Goal: Task Accomplishment & Management: Manage account settings

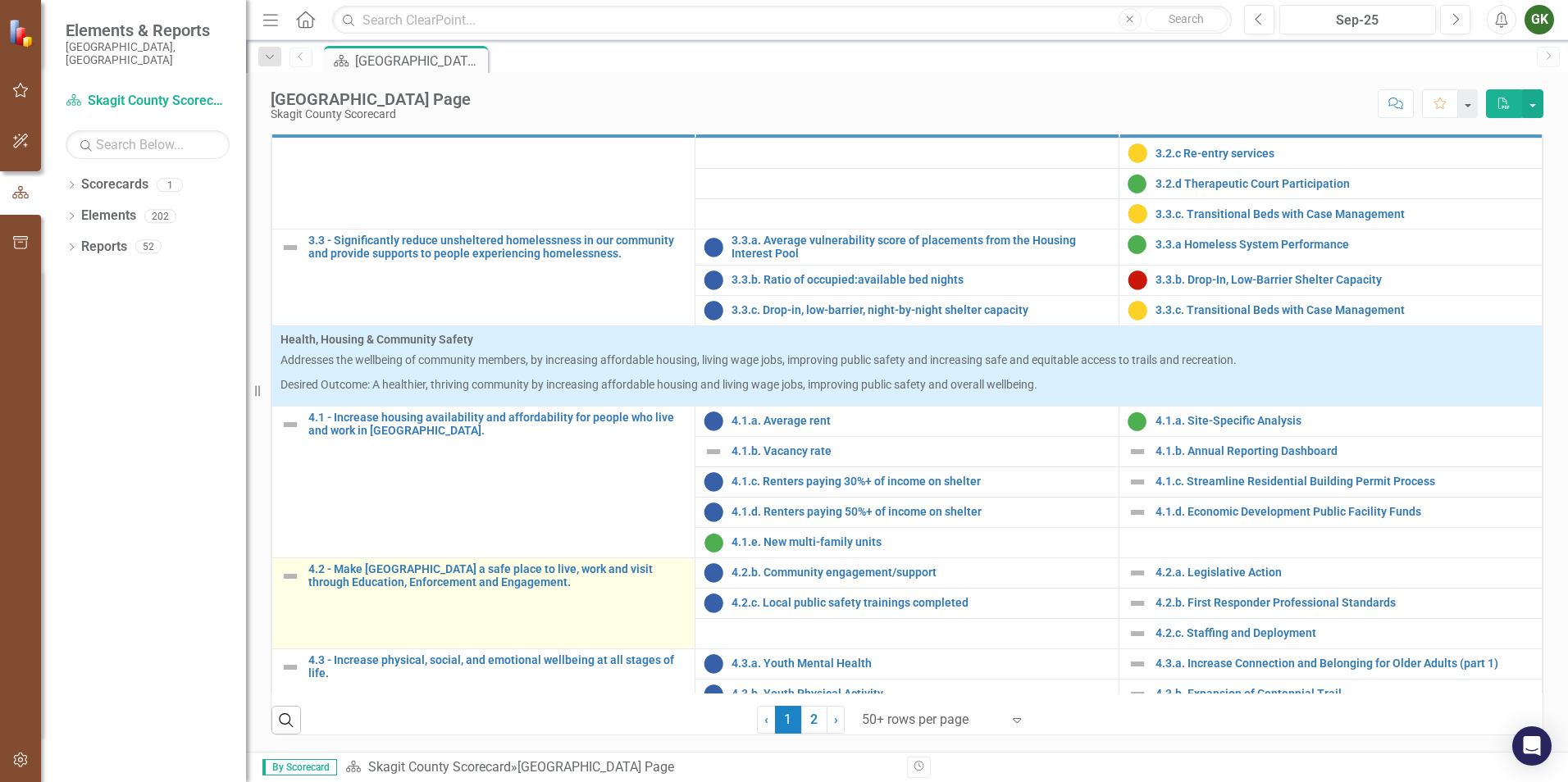
scroll to position [1033, 0]
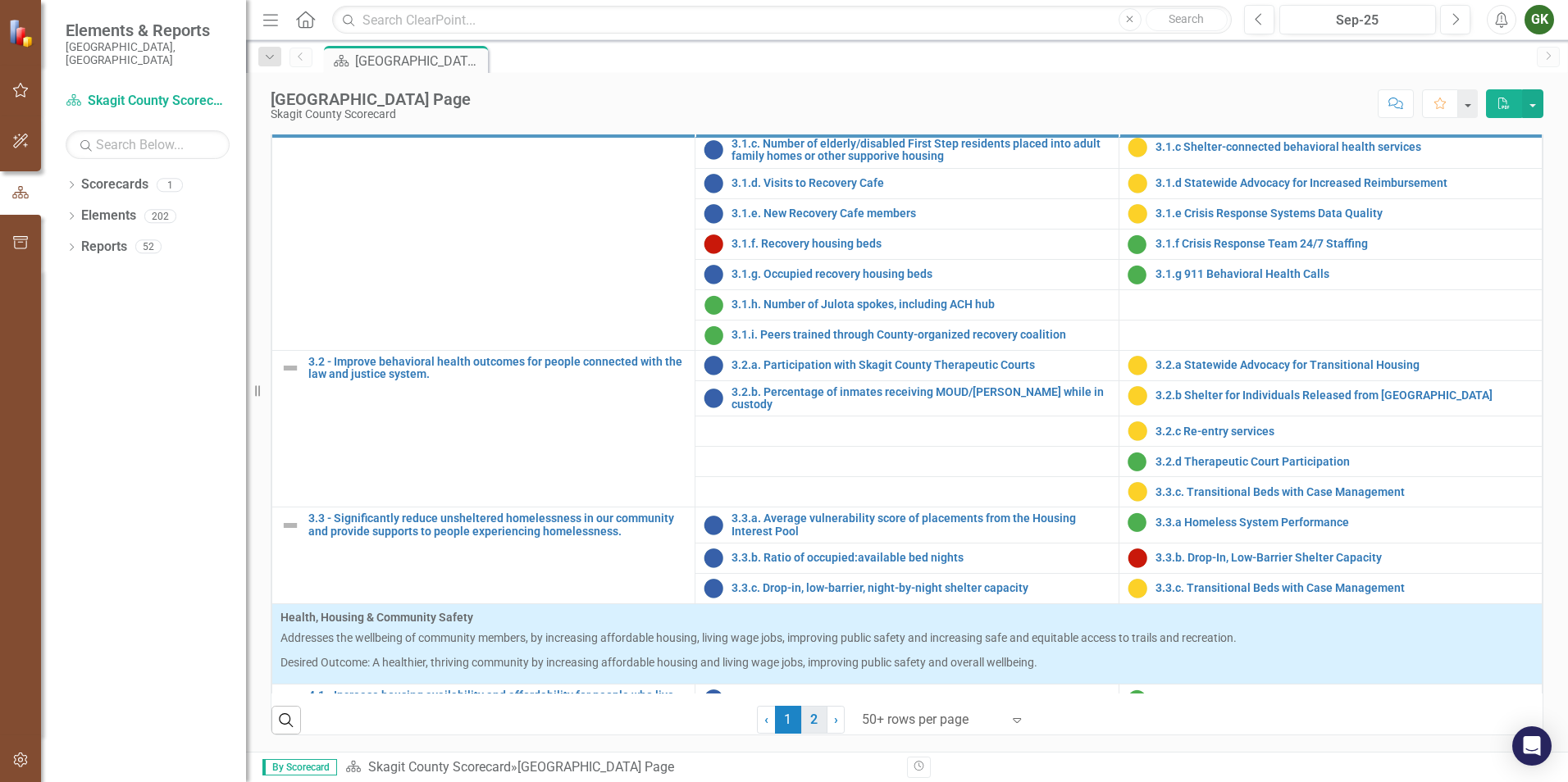
click at [815, 721] on link "2" at bounding box center [814, 719] width 26 height 28
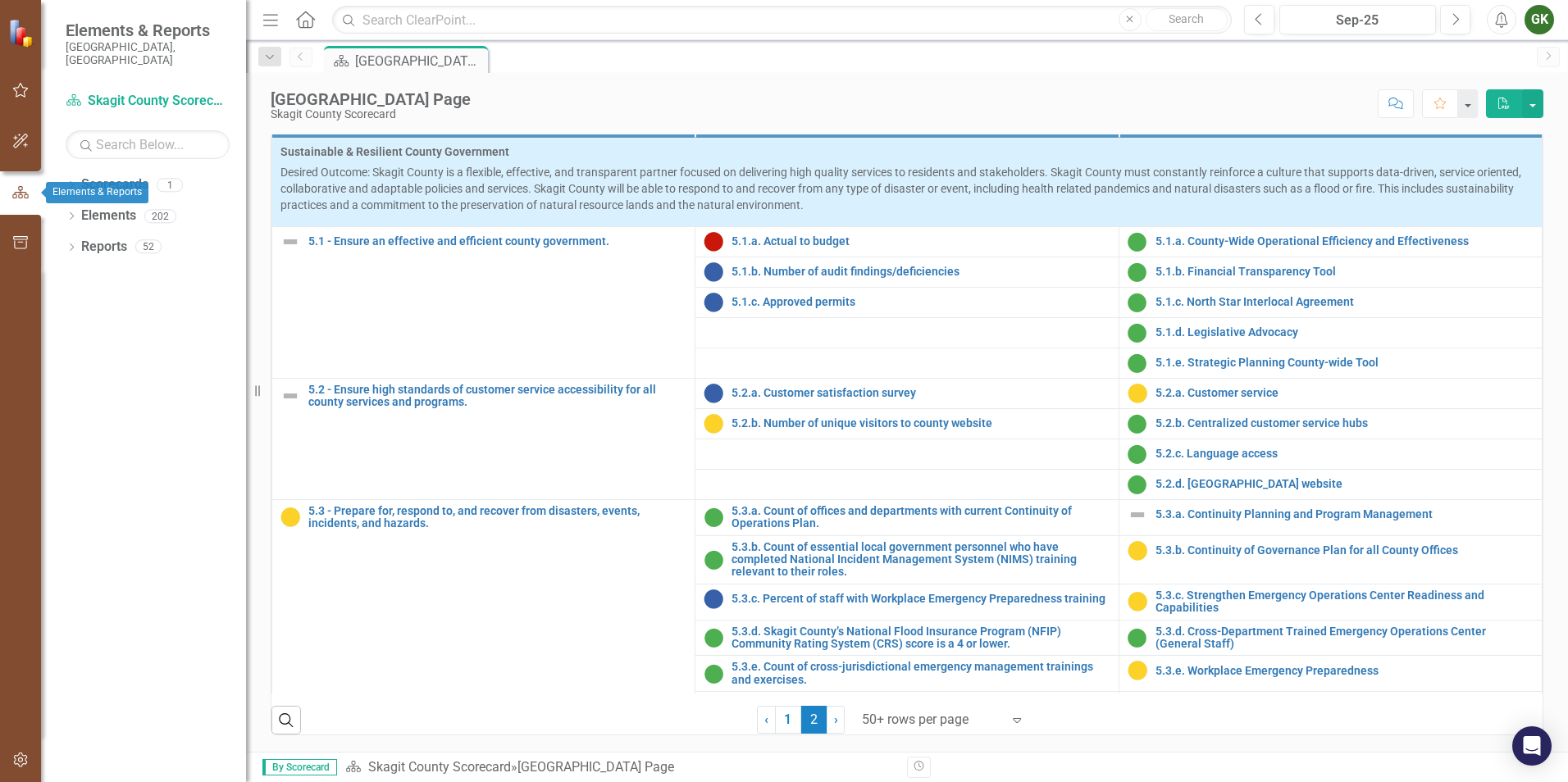
click at [28, 203] on button "button" at bounding box center [20, 193] width 41 height 27
click at [98, 176] on link "Scorecards" at bounding box center [114, 185] width 67 height 19
click at [117, 238] on link "Reports" at bounding box center [103, 248] width 46 height 19
click at [143, 92] on link "Scorecard Skagit County Scorecard" at bounding box center [147, 102] width 164 height 19
click at [118, 209] on link "Elements" at bounding box center [108, 216] width 55 height 19
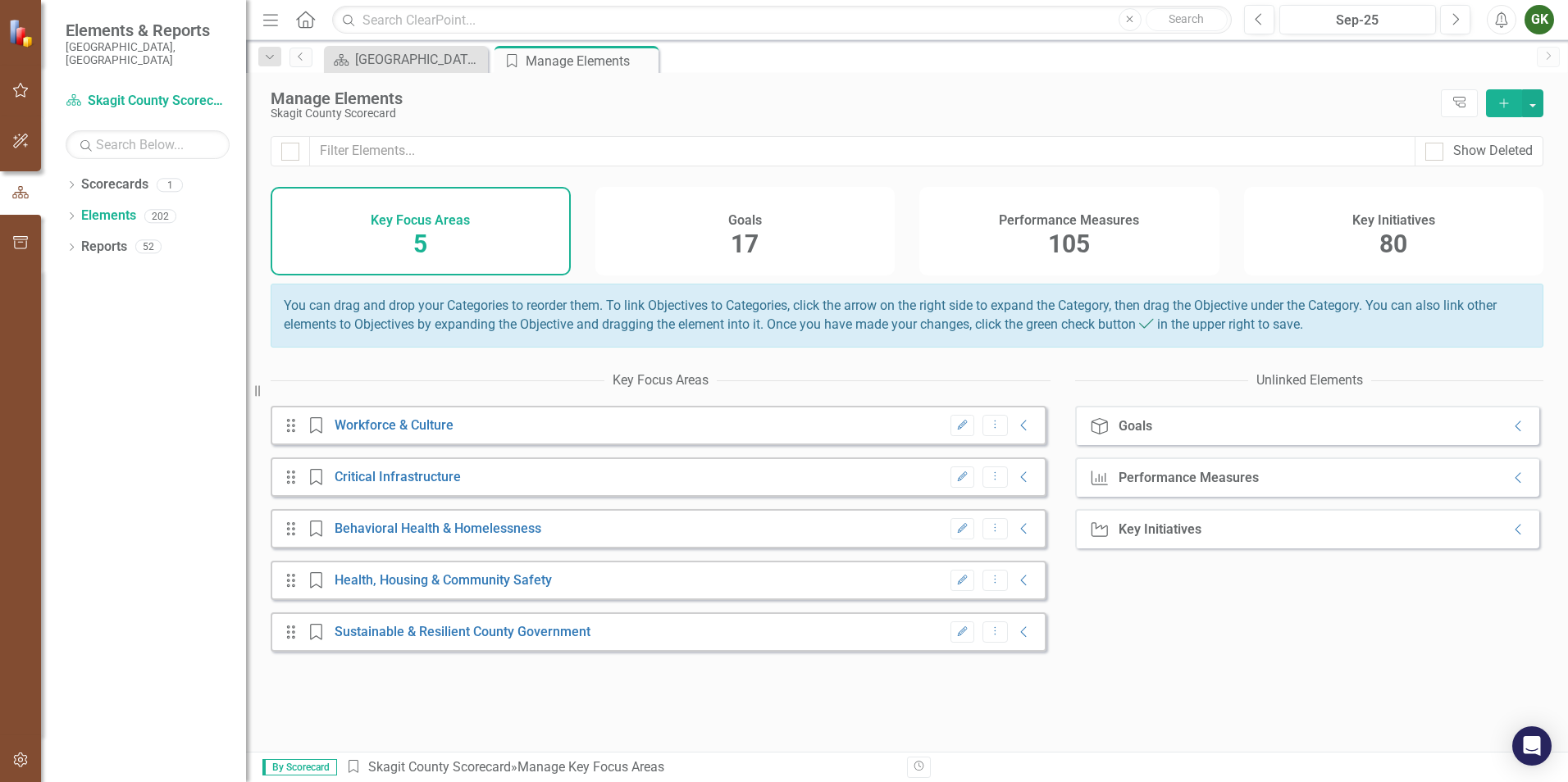
click at [414, 242] on span "5" at bounding box center [420, 243] width 14 height 29
click at [435, 587] on link "Health, Housing & Community Safety" at bounding box center [443, 580] width 217 height 16
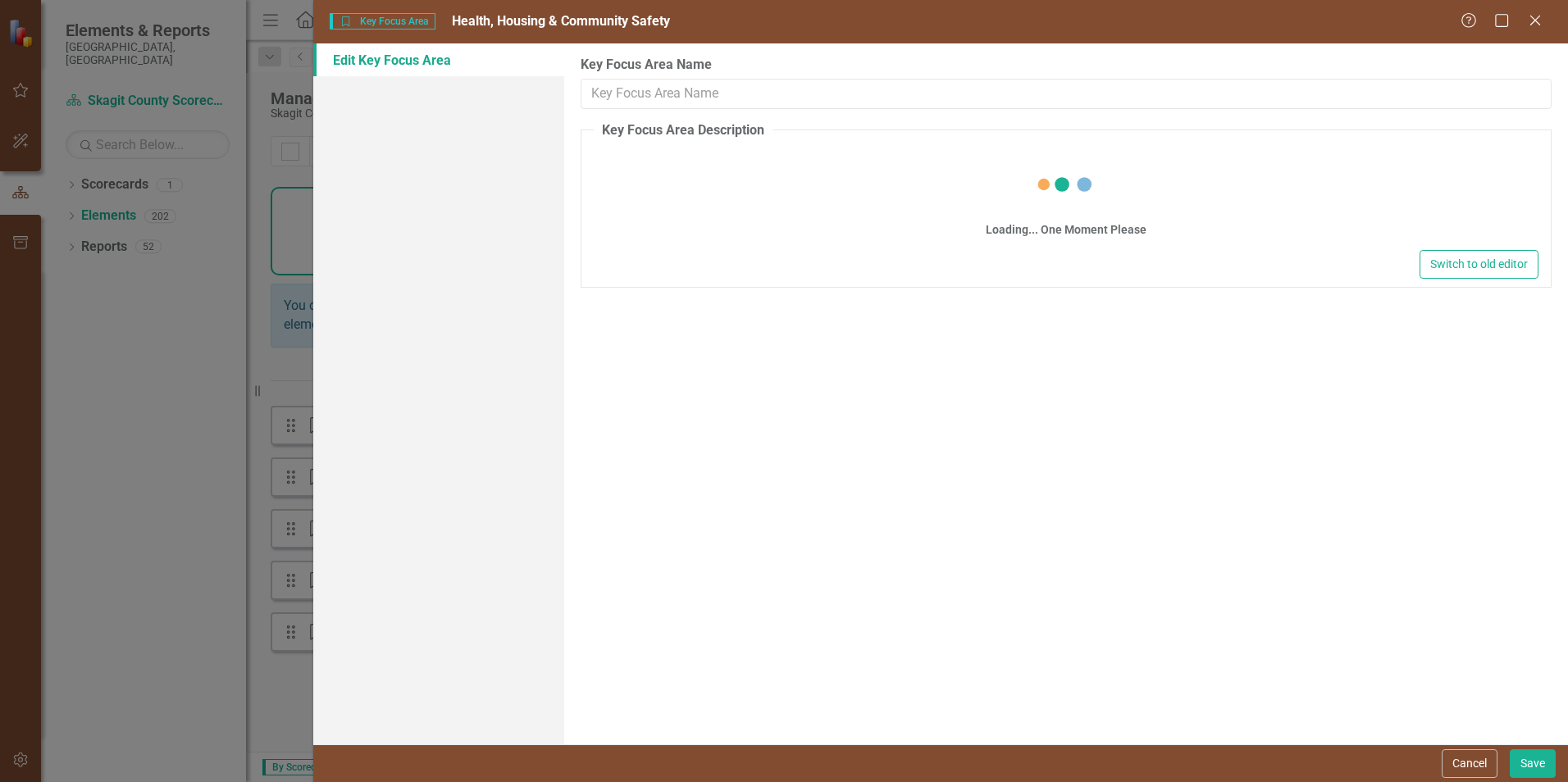
type input "Health, Housing & Community Safety"
type textarea "<p>Addresses the wellbeing of community members, by increasing affordable housi…"
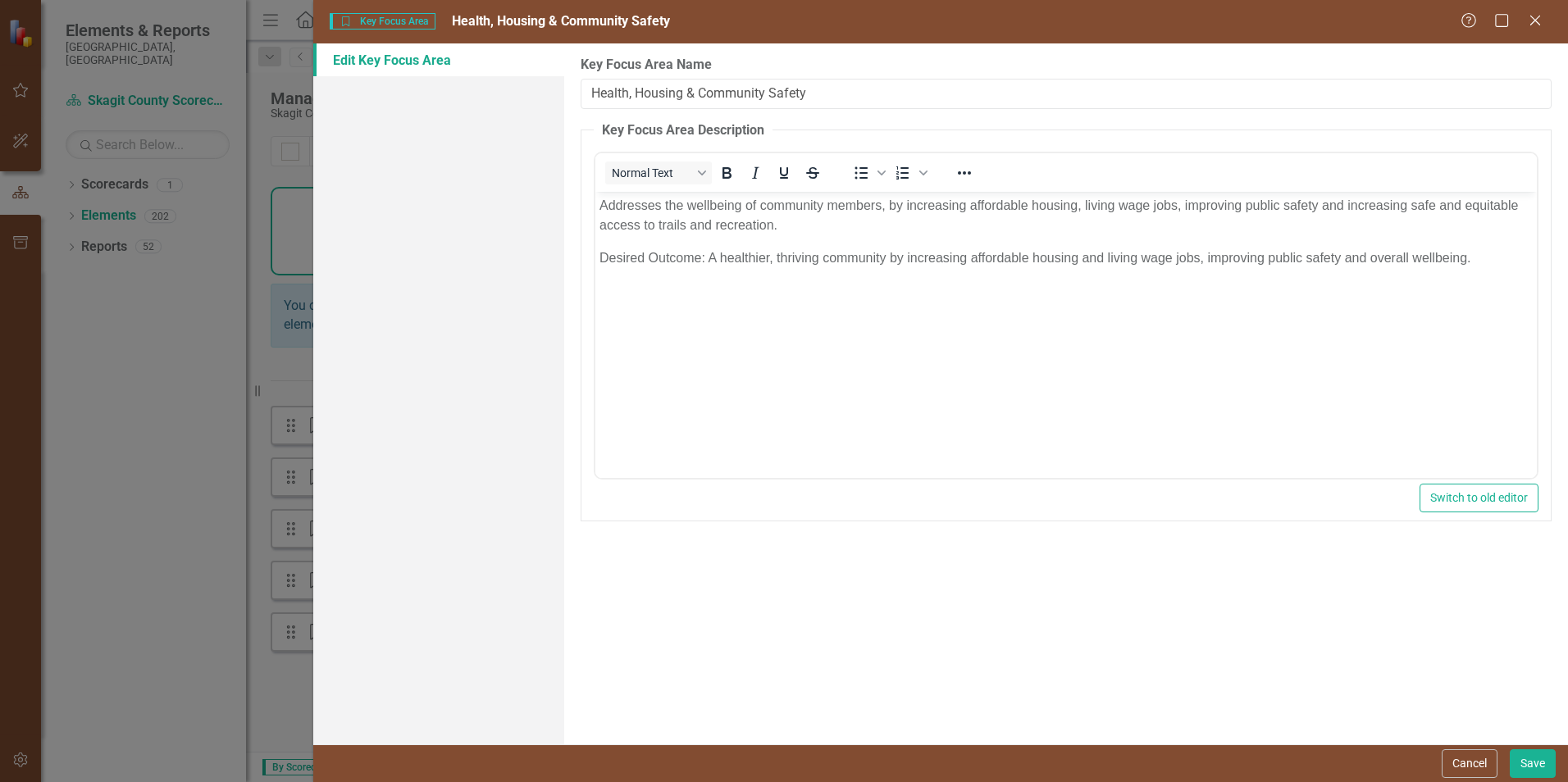
click at [98, 471] on div "Key Focus Area Key Focus Area Health, Housing & Community Safety Help Maximize …" at bounding box center [784, 391] width 1568 height 782
click at [1539, 23] on icon "Close" at bounding box center [1535, 20] width 21 height 16
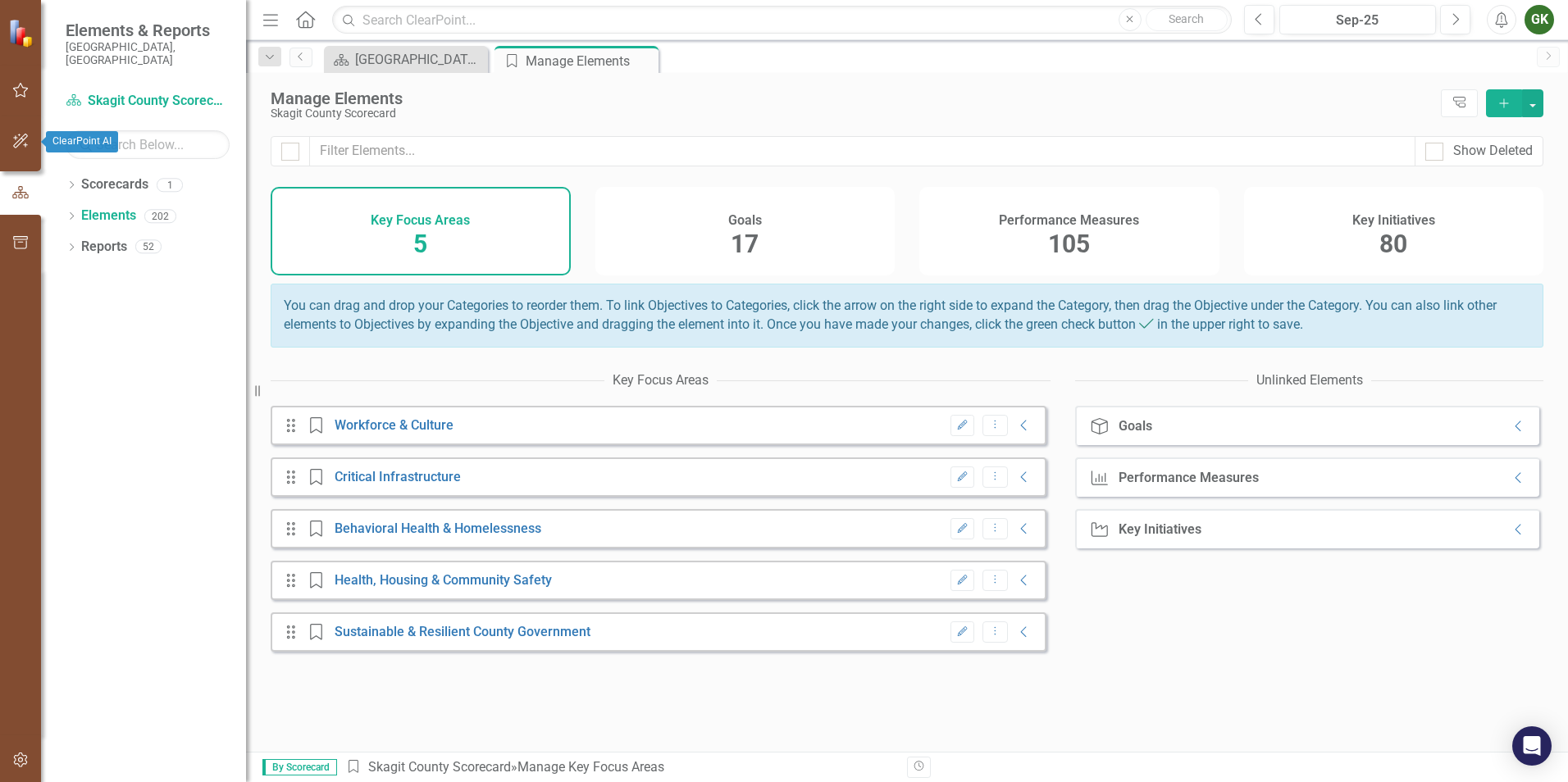
click at [20, 150] on button "button" at bounding box center [21, 142] width 37 height 35
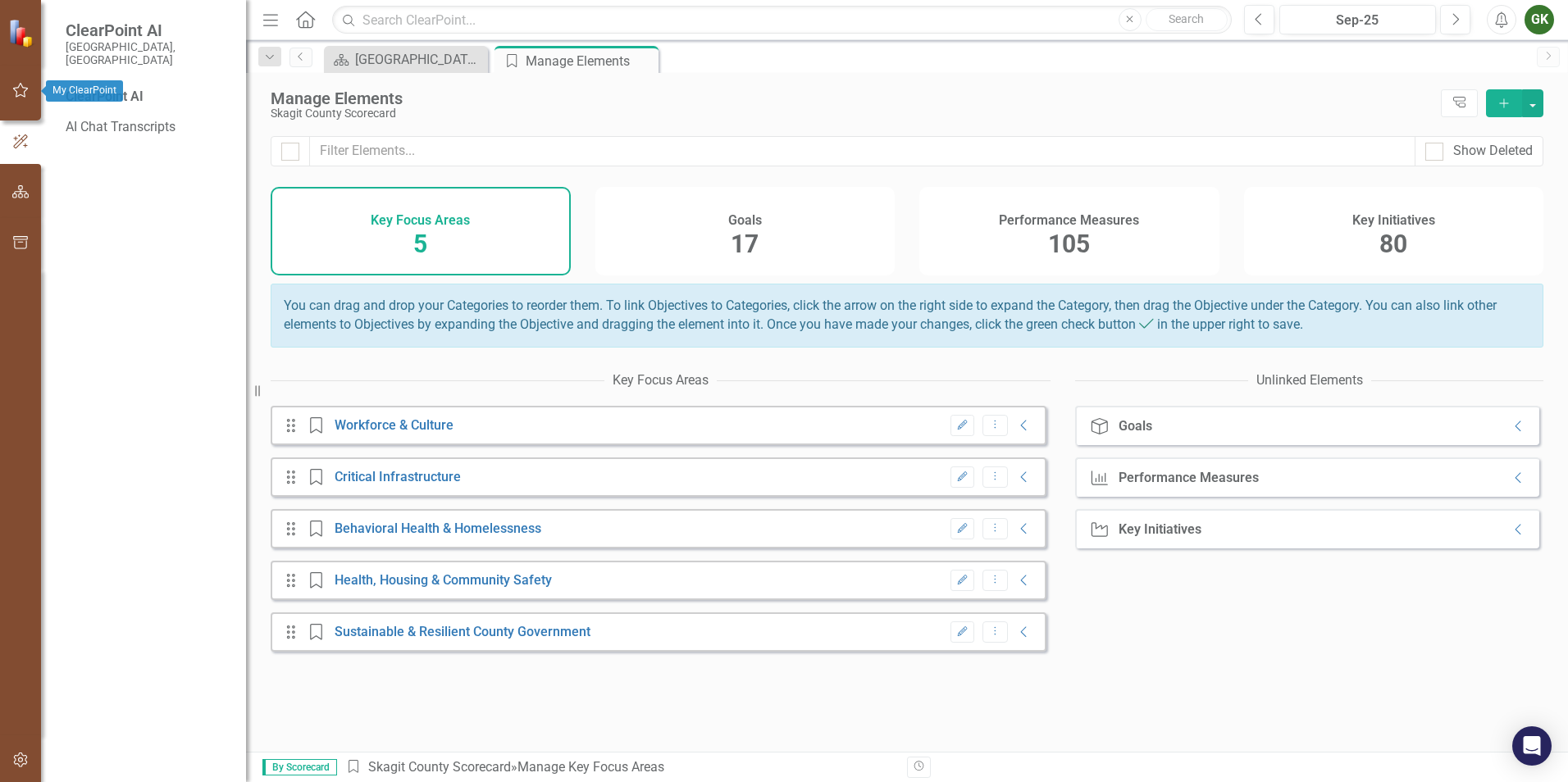
click at [17, 83] on button "button" at bounding box center [21, 91] width 37 height 35
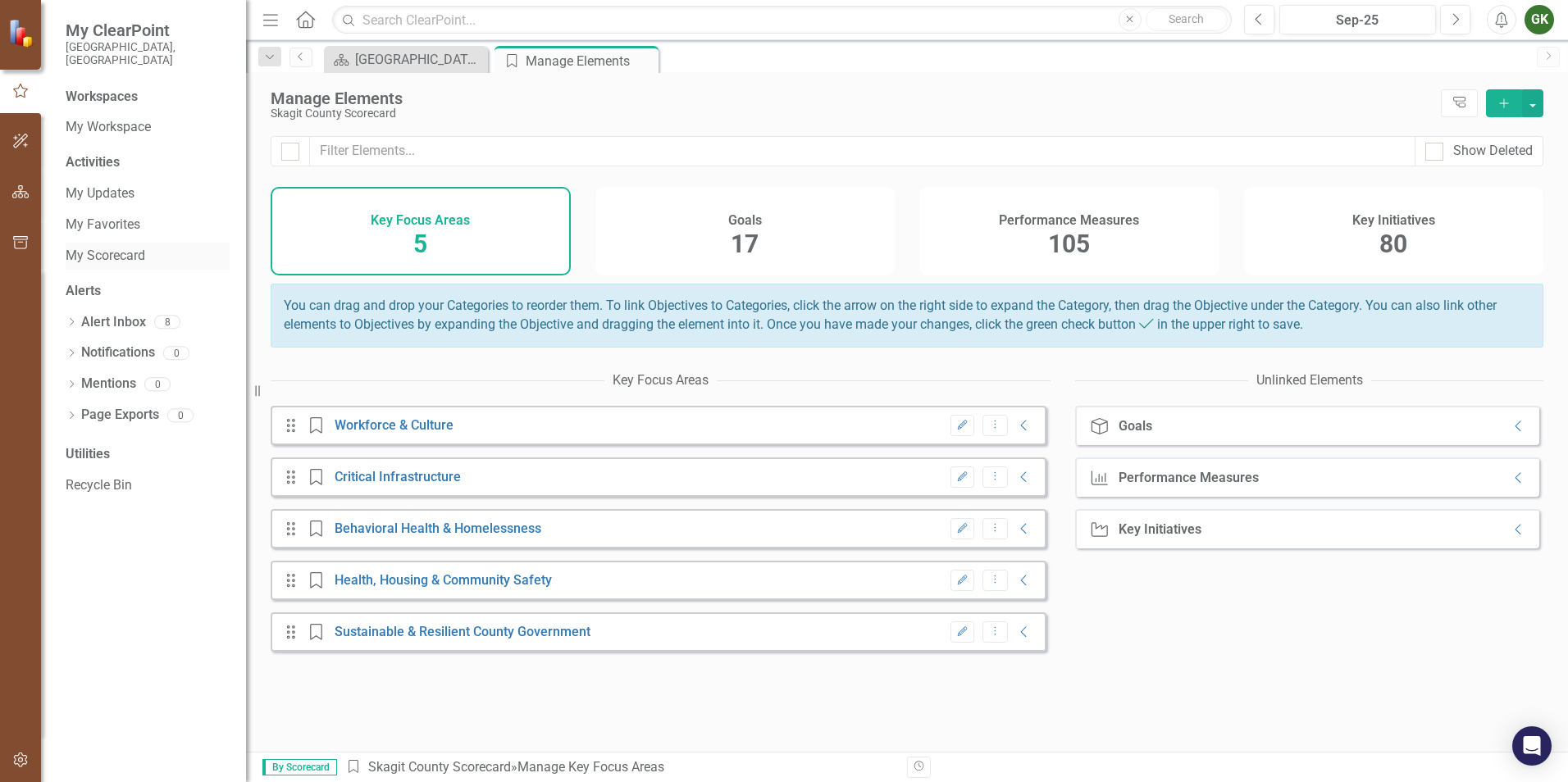
click at [104, 247] on link "My Scorecard" at bounding box center [147, 256] width 164 height 19
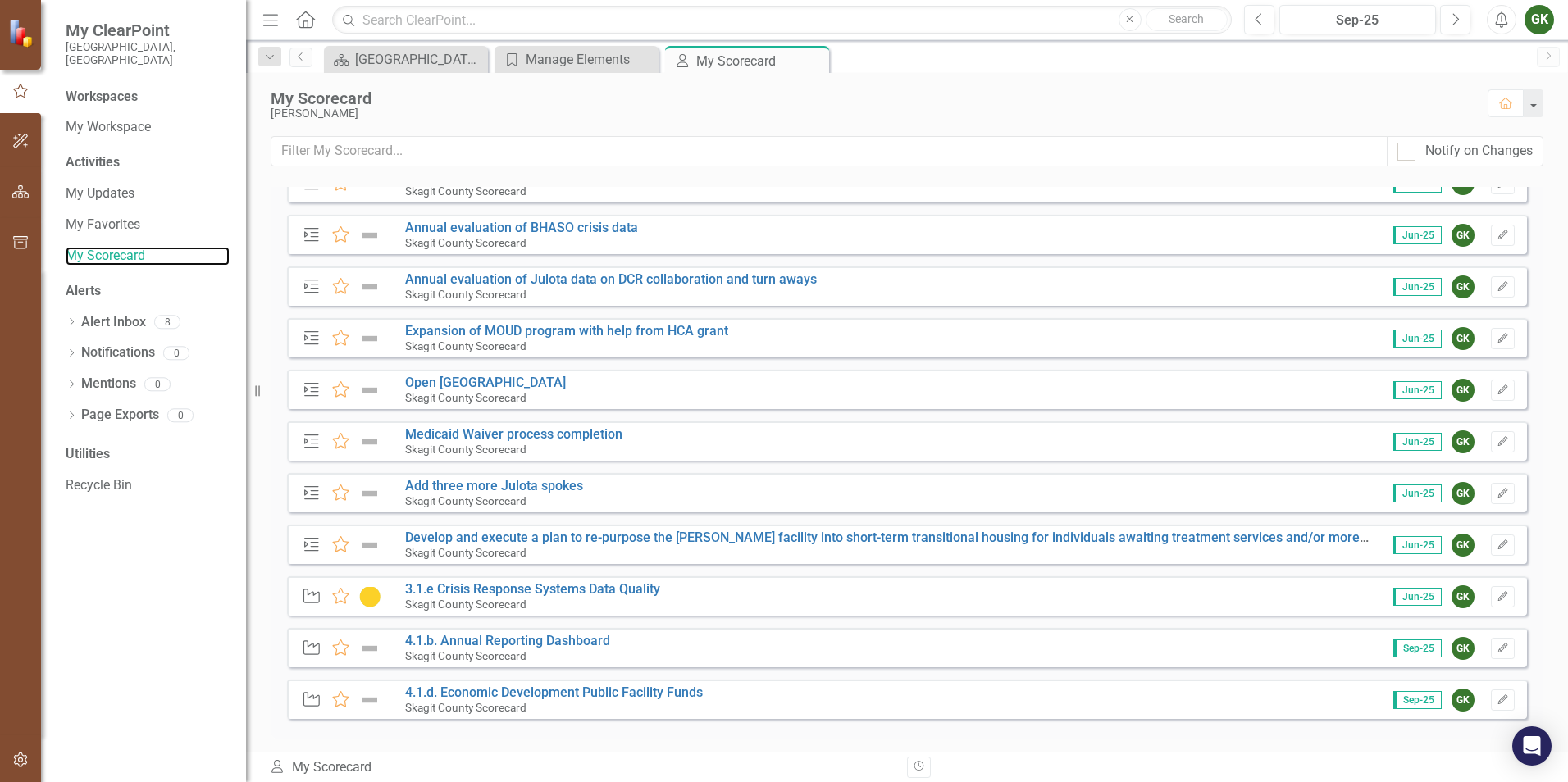
scroll to position [122, 0]
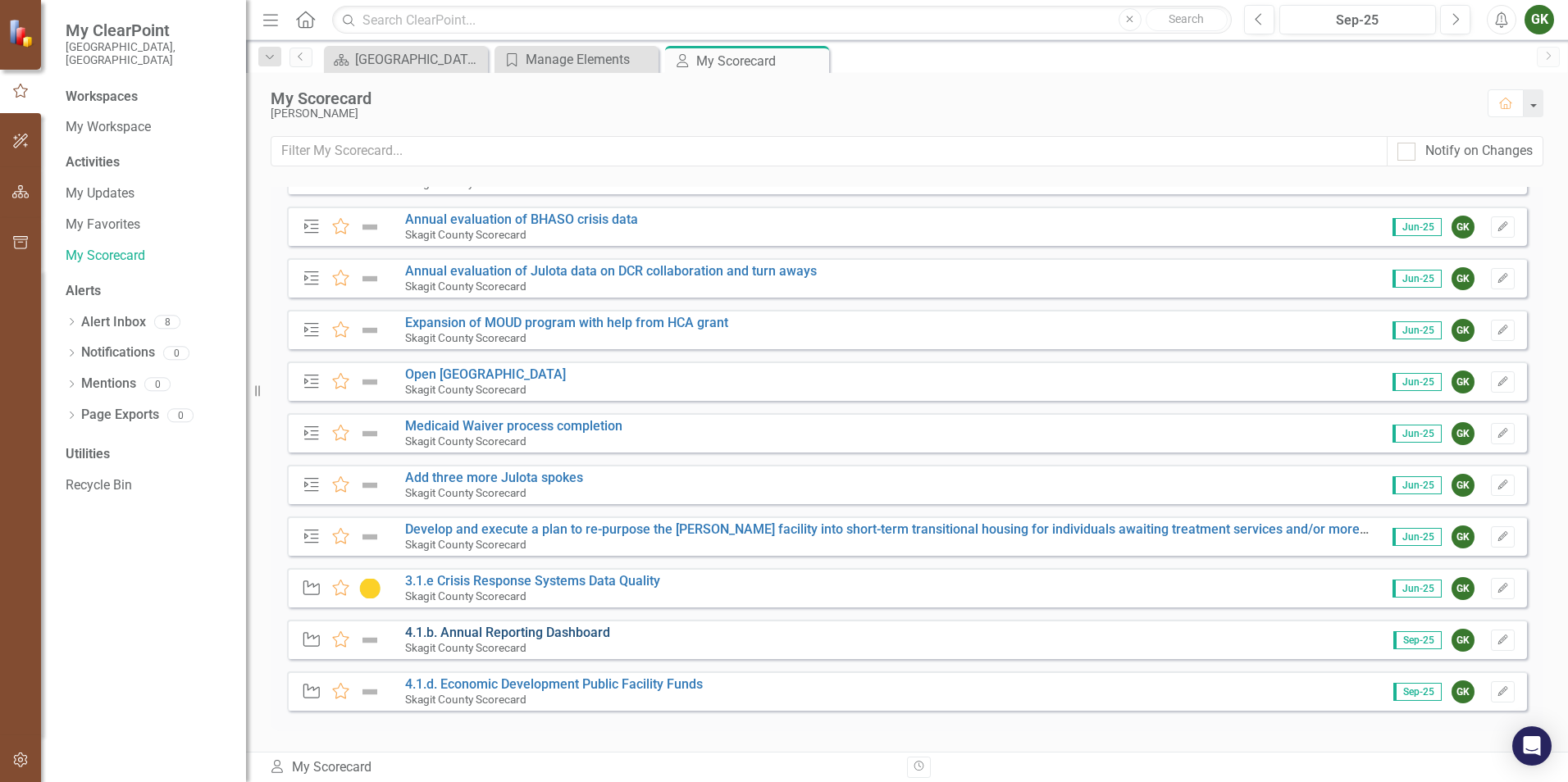
click at [561, 629] on link "4.1.b. Annual Reporting Dashboard" at bounding box center [508, 633] width 205 height 16
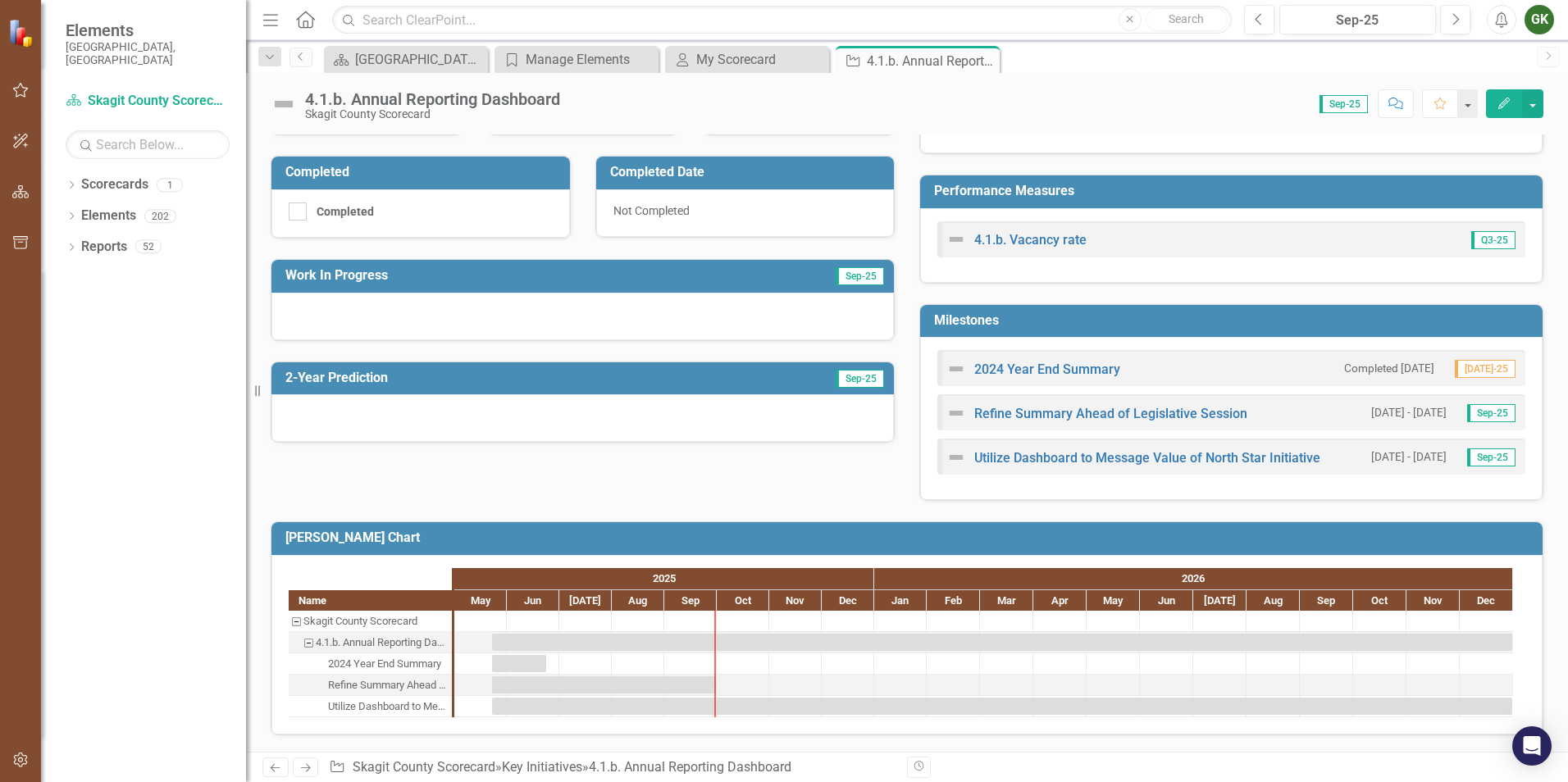
scroll to position [410, 0]
click at [1158, 408] on link "Refine Summary Ahead of Legislative Session" at bounding box center [1111, 414] width 273 height 16
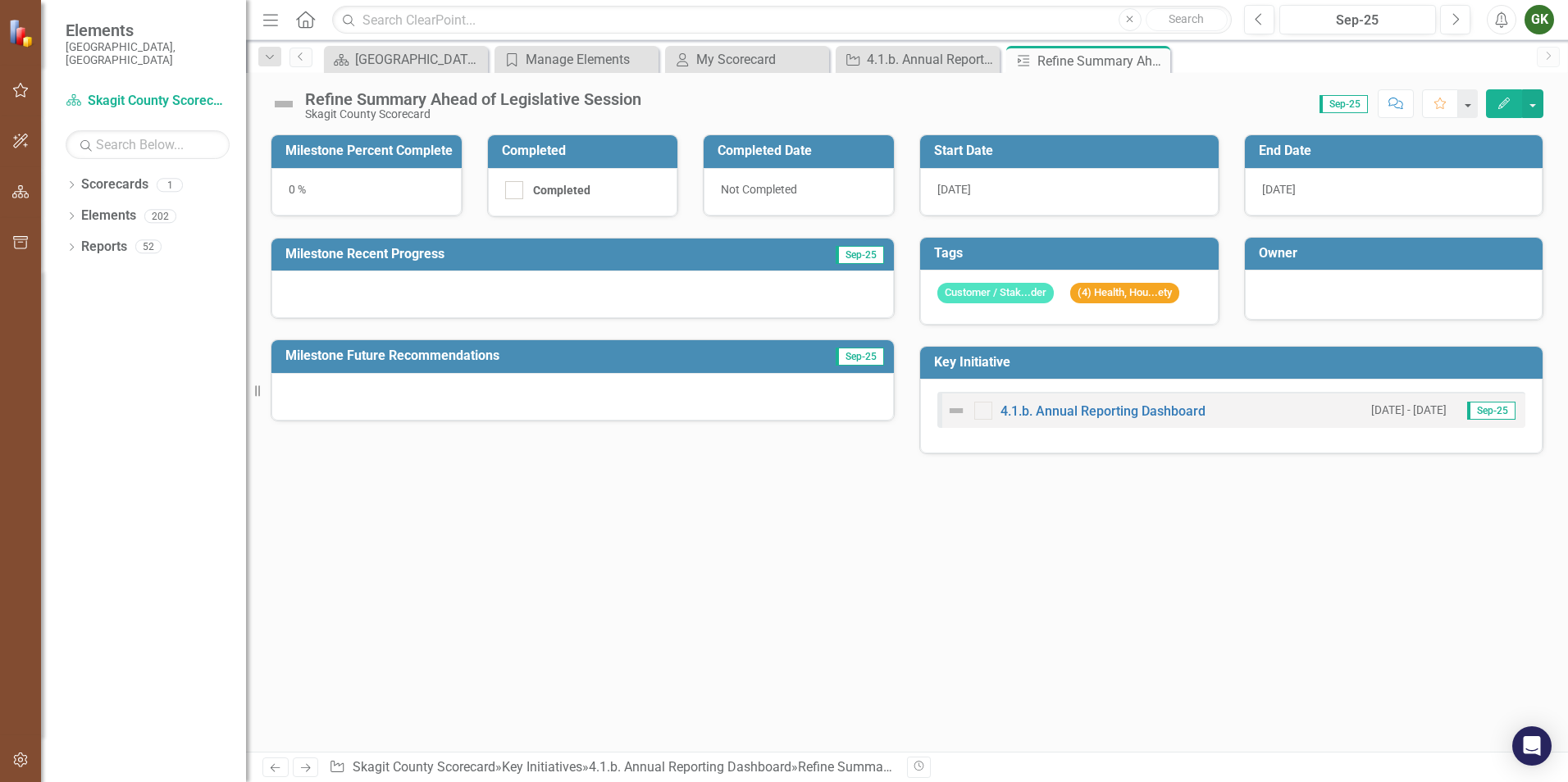
click at [1293, 192] on span "[DATE]" at bounding box center [1279, 189] width 34 height 13
click at [1498, 102] on icon "Edit" at bounding box center [1504, 103] width 15 height 11
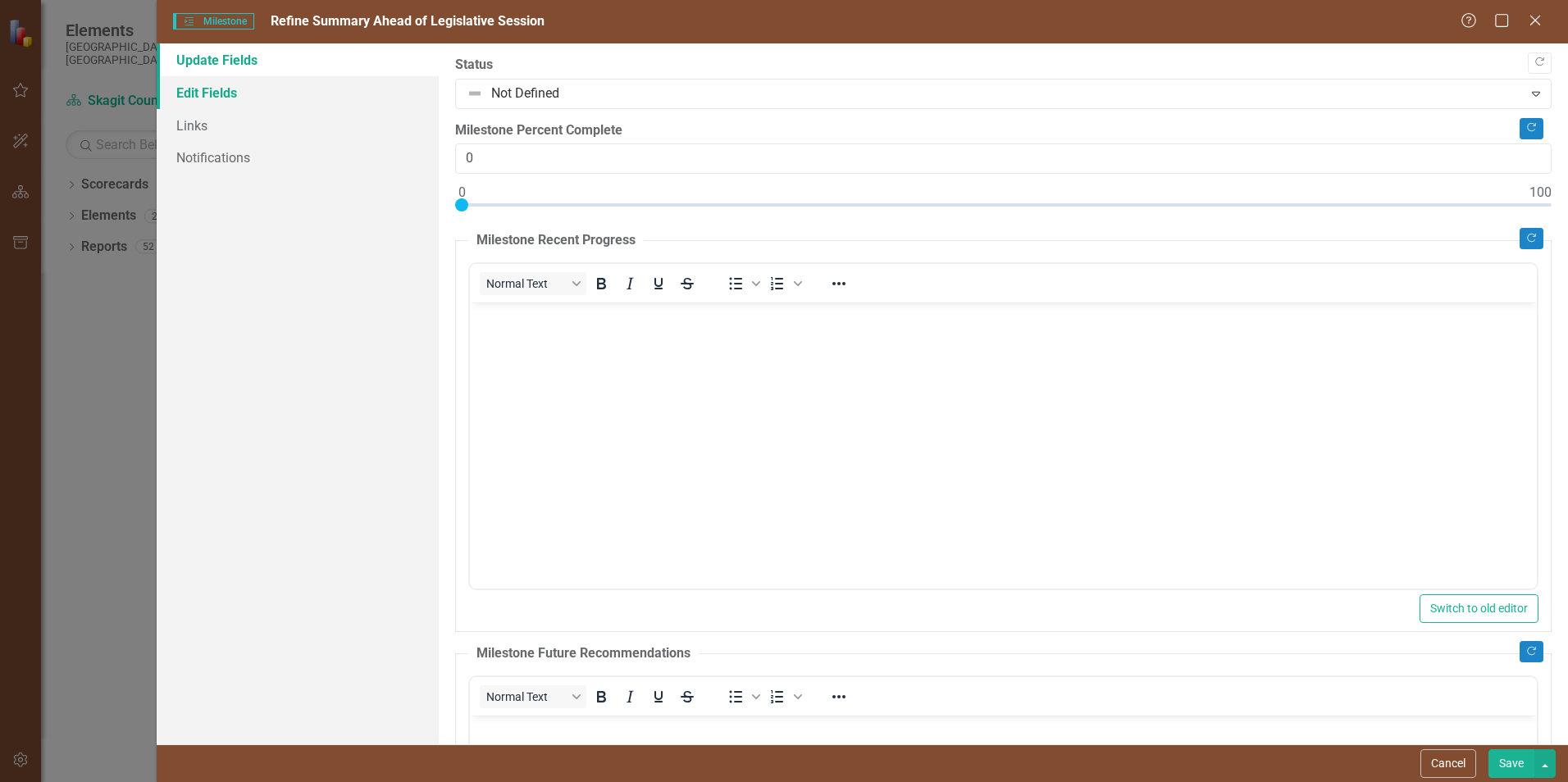
click at [208, 83] on link "Edit Fields" at bounding box center [297, 93] width 282 height 33
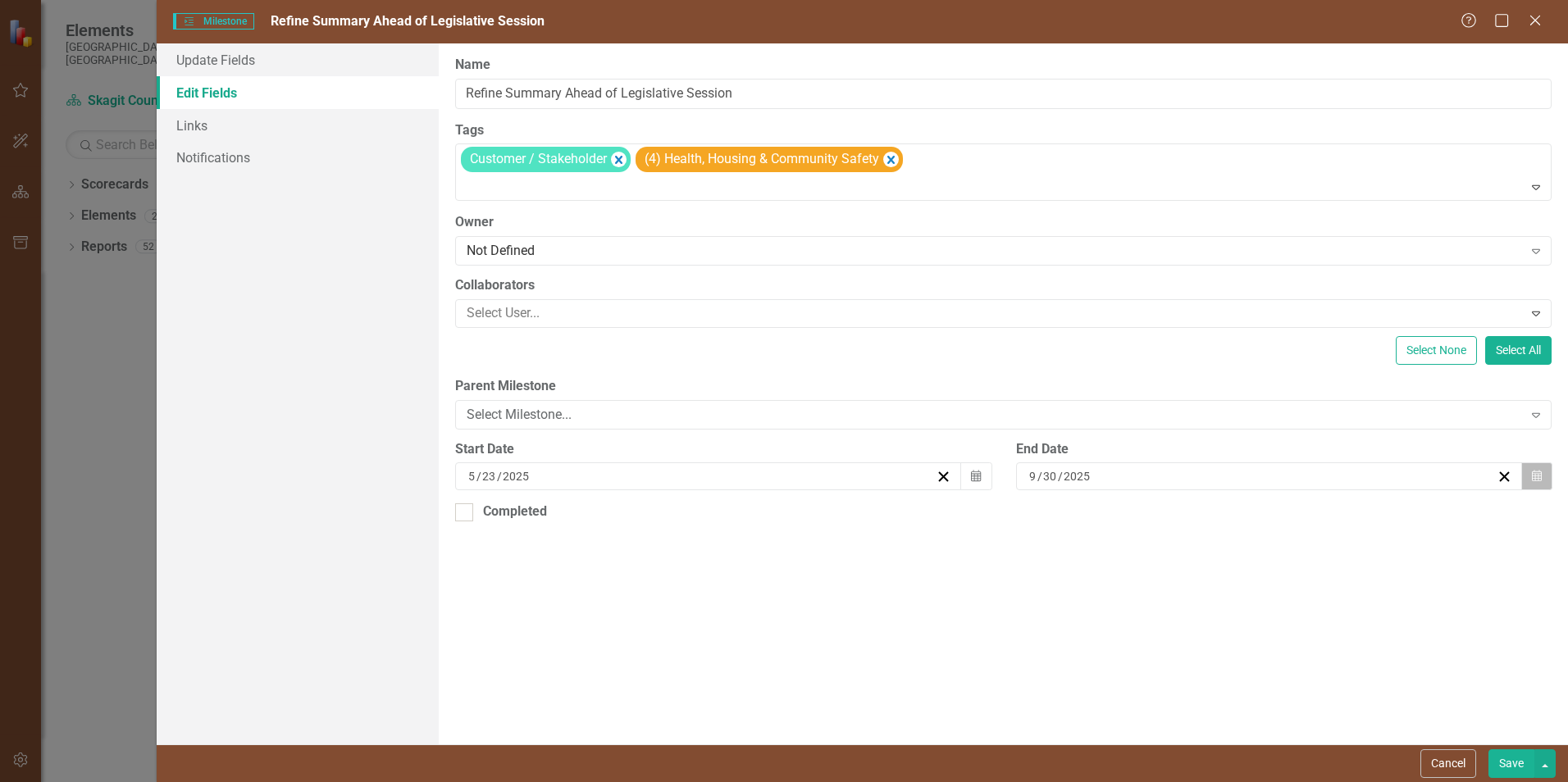
click at [1543, 476] on button "Calendar" at bounding box center [1537, 476] width 31 height 28
click at [1360, 518] on button "›" at bounding box center [1358, 517] width 37 height 36
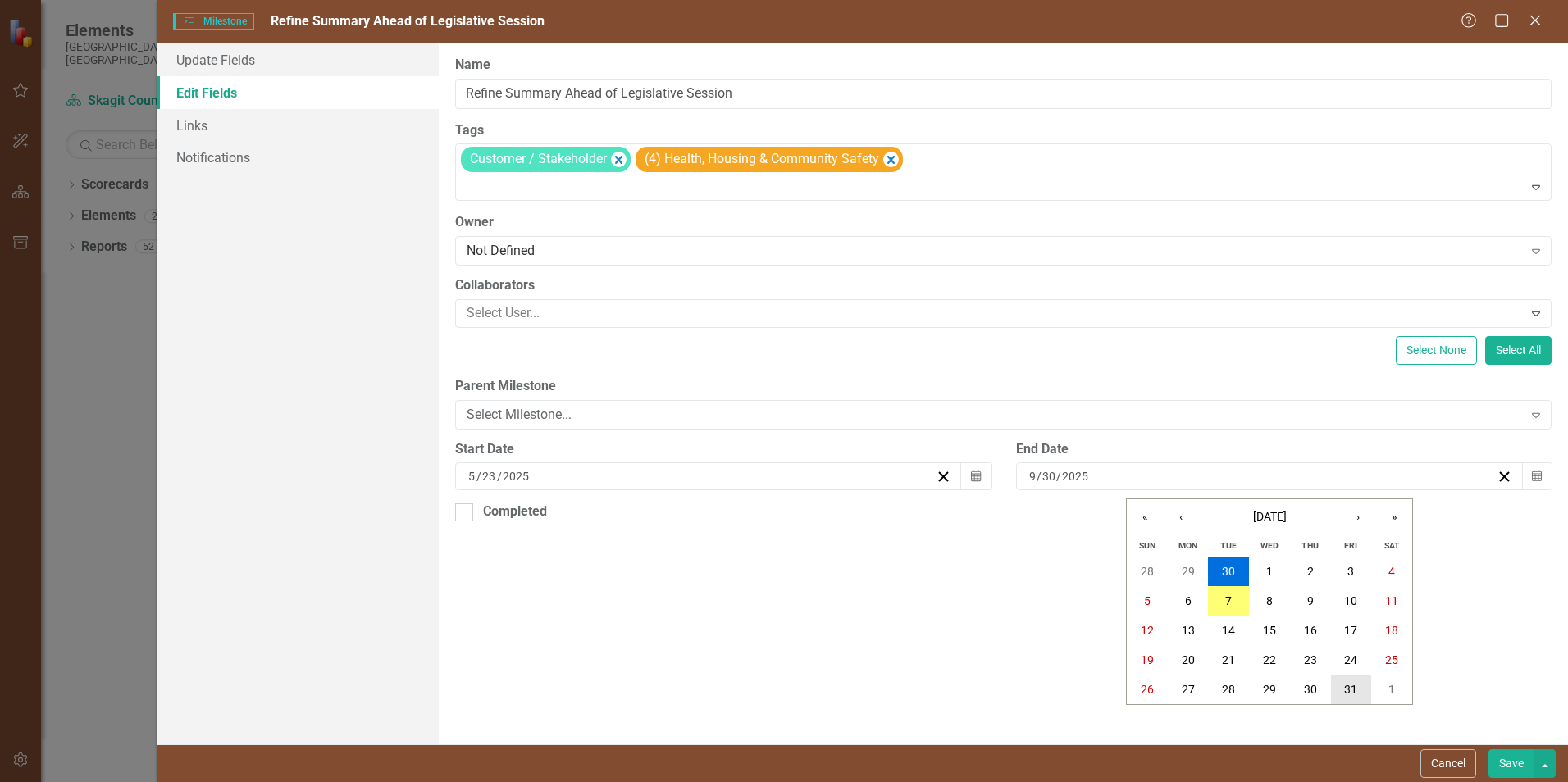
click at [1352, 683] on abbr "31" at bounding box center [1350, 689] width 13 height 13
click at [1498, 758] on button "Save" at bounding box center [1511, 763] width 46 height 29
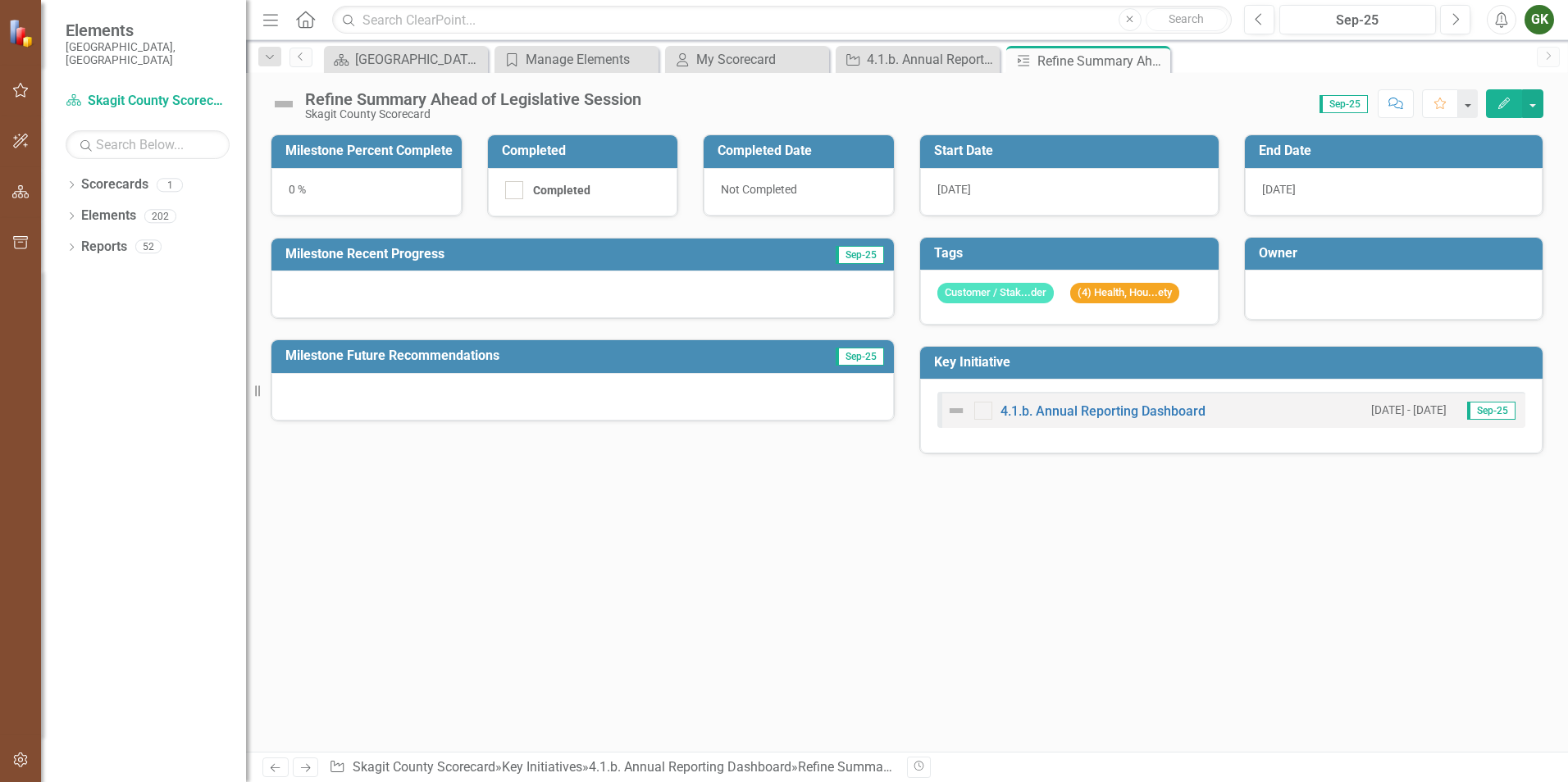
click at [304, 187] on div "0 %" at bounding box center [366, 191] width 190 height 48
click at [1066, 60] on div "Refine Summary Ahead of Legislative Session" at bounding box center [1080, 61] width 88 height 21
click at [960, 60] on div "4.1.b. Annual Reporting Dashboard" at bounding box center [920, 60] width 109 height 21
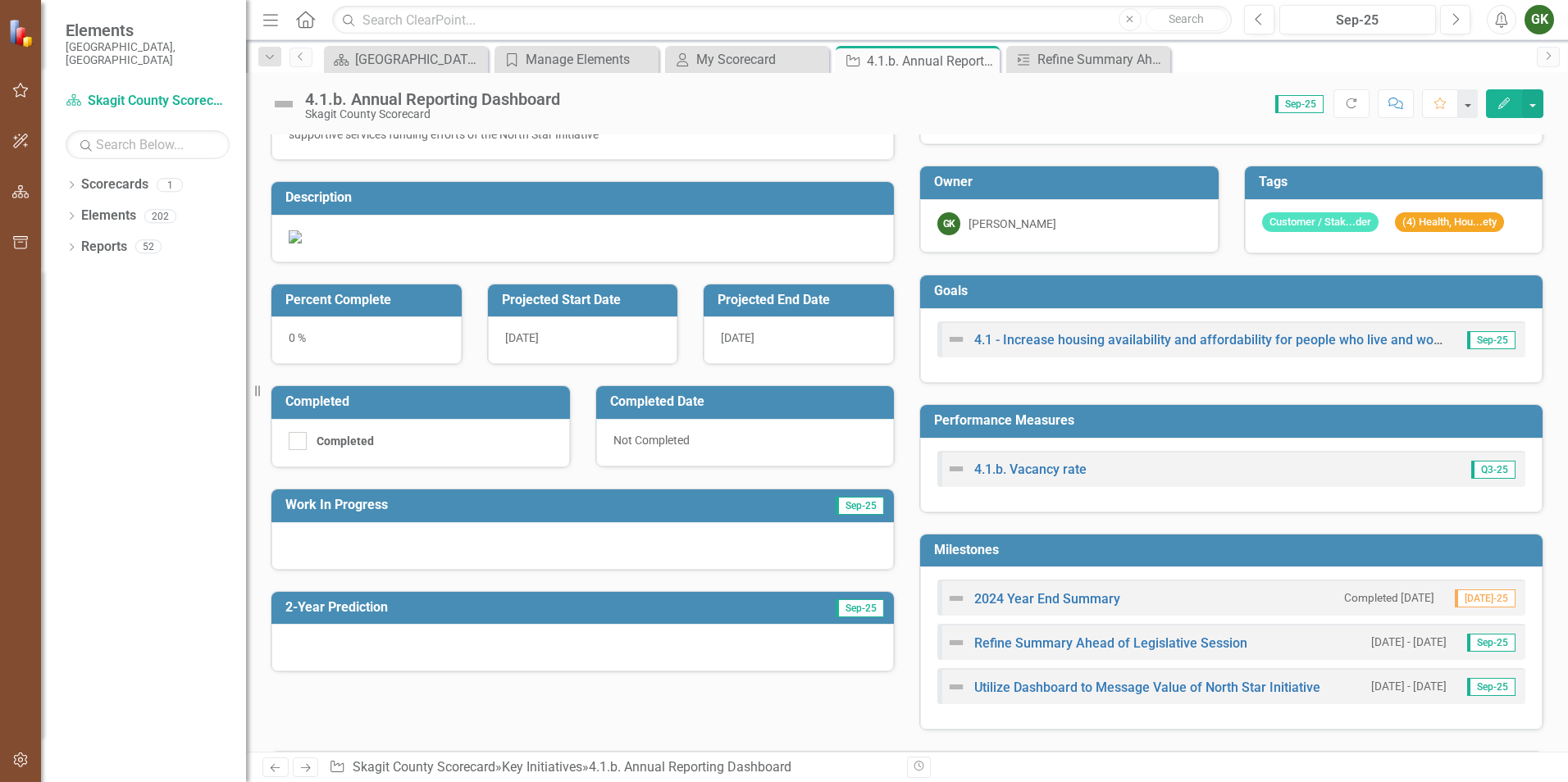
scroll to position [154, 0]
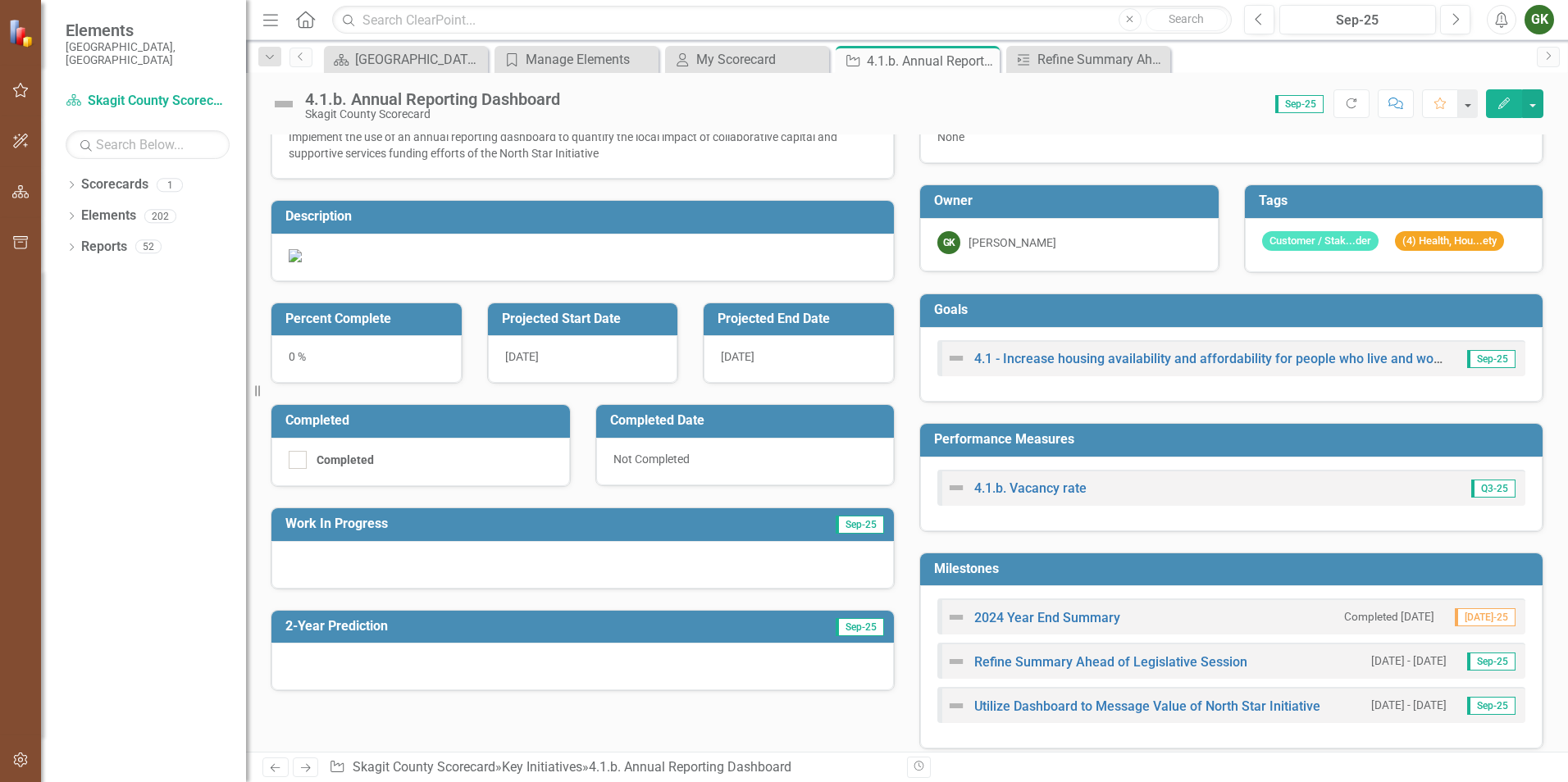
click at [1507, 109] on button "Edit" at bounding box center [1504, 103] width 37 height 29
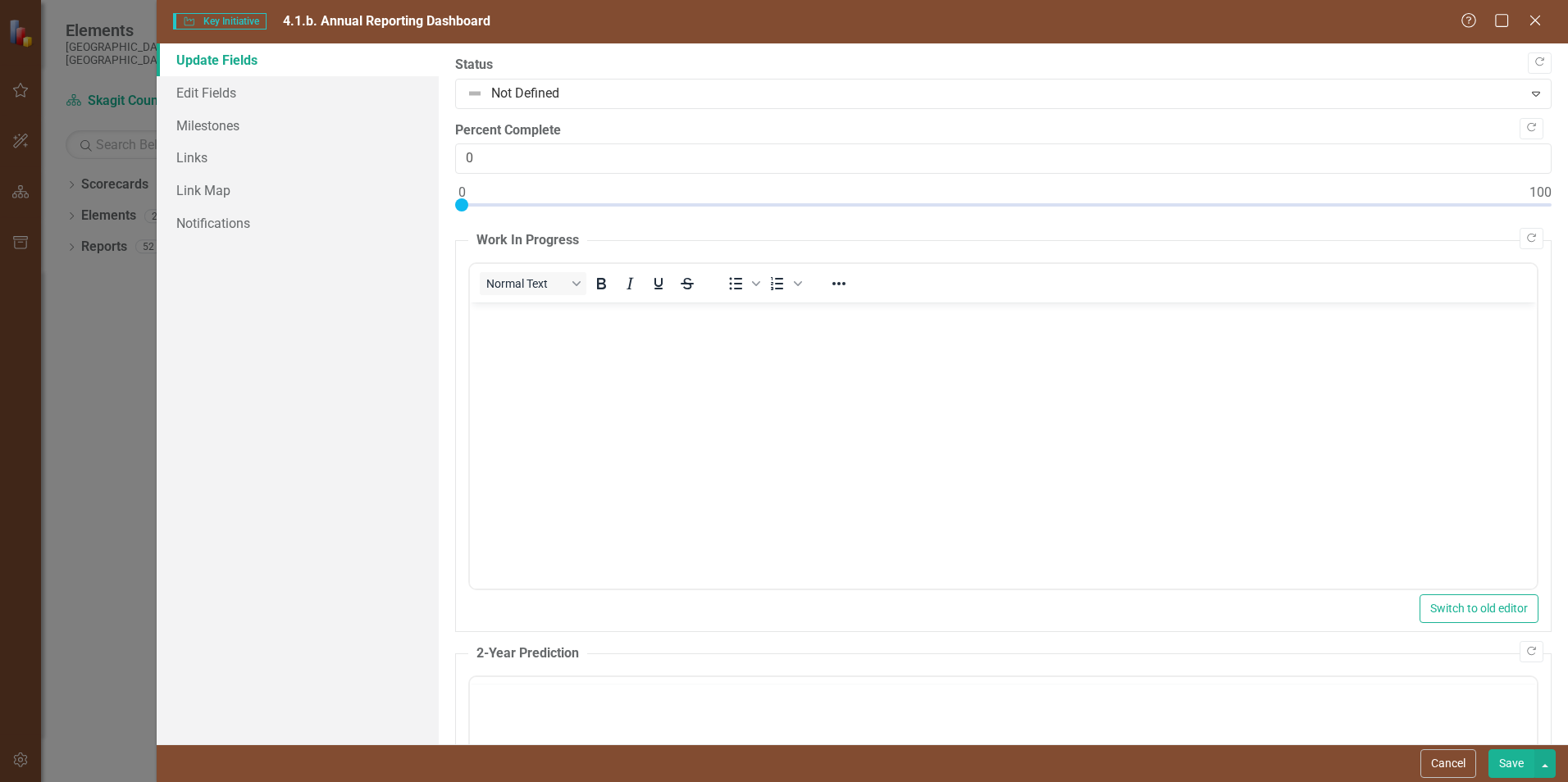
scroll to position [0, 0]
click at [843, 387] on body "Rich Text Area. Press ALT-0 for help." at bounding box center [1003, 425] width 1066 height 246
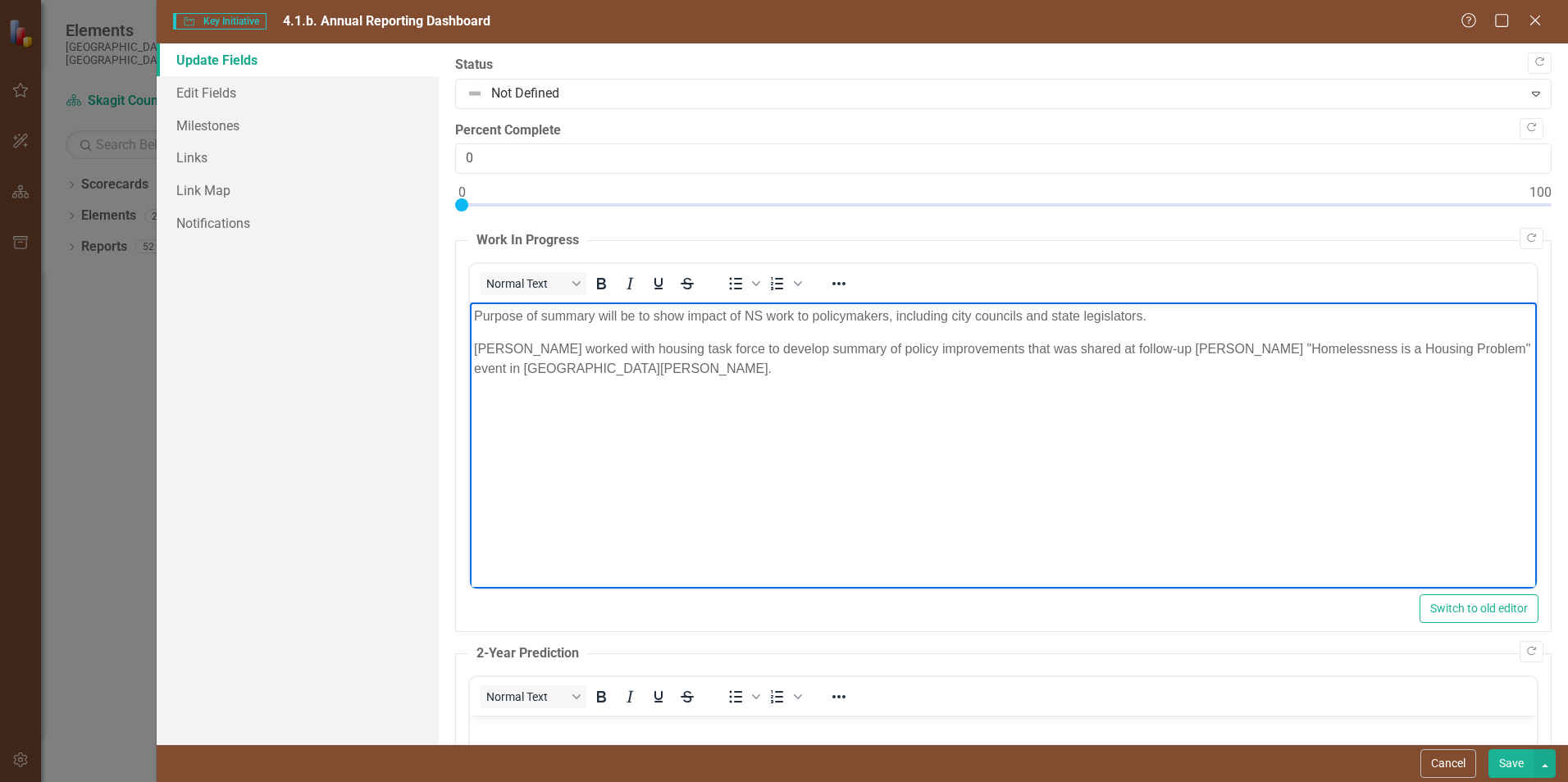
click at [591, 318] on p "Purpose of summary will be to show impact of NS work to policymakers, including…" at bounding box center [1003, 316] width 1059 height 20
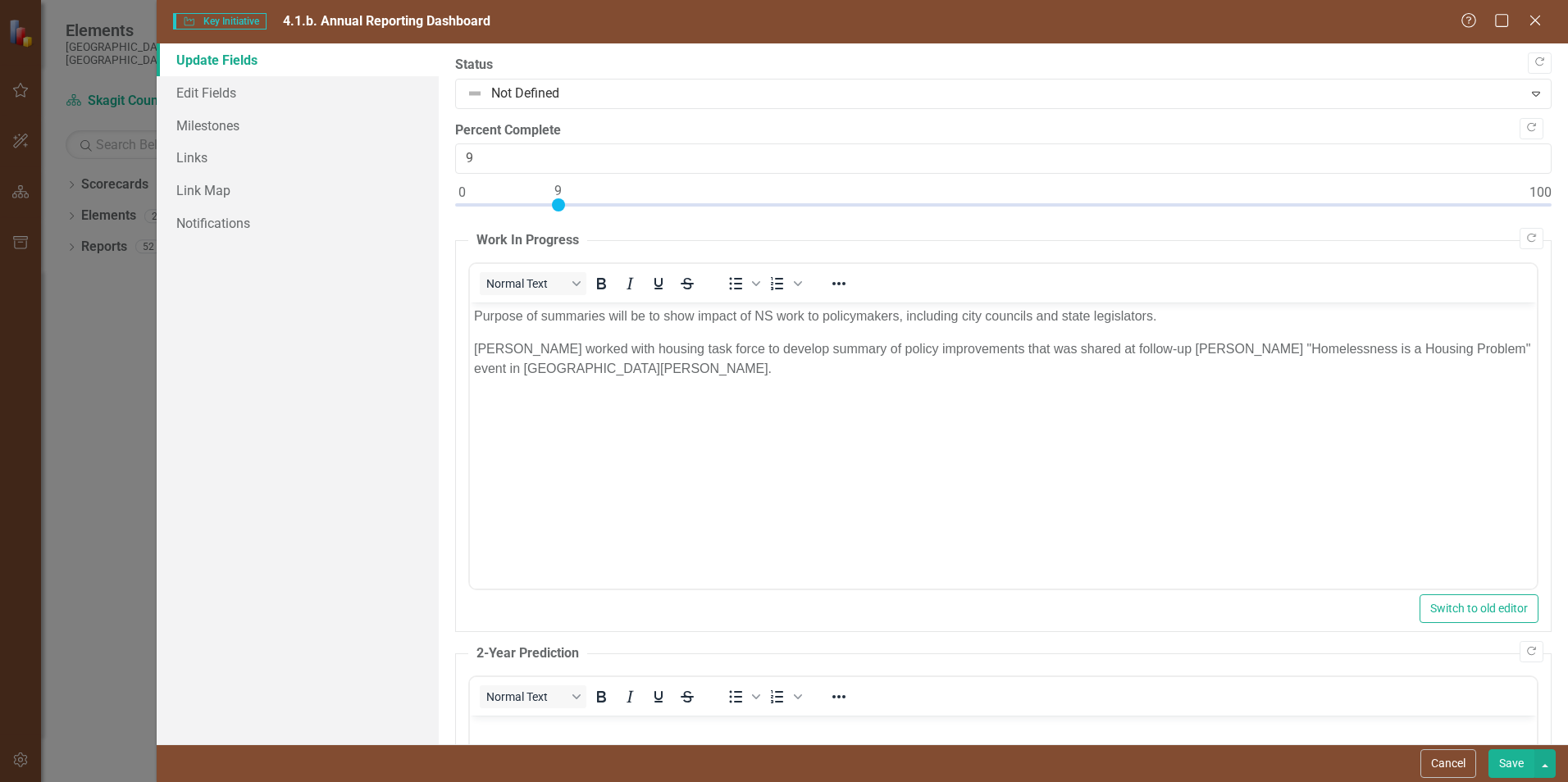
type input "10"
drag, startPoint x: 462, startPoint y: 203, endPoint x: 565, endPoint y: 209, distance: 103.2
click at [565, 209] on div at bounding box center [568, 204] width 13 height 13
click at [1526, 760] on button "Save" at bounding box center [1511, 763] width 46 height 29
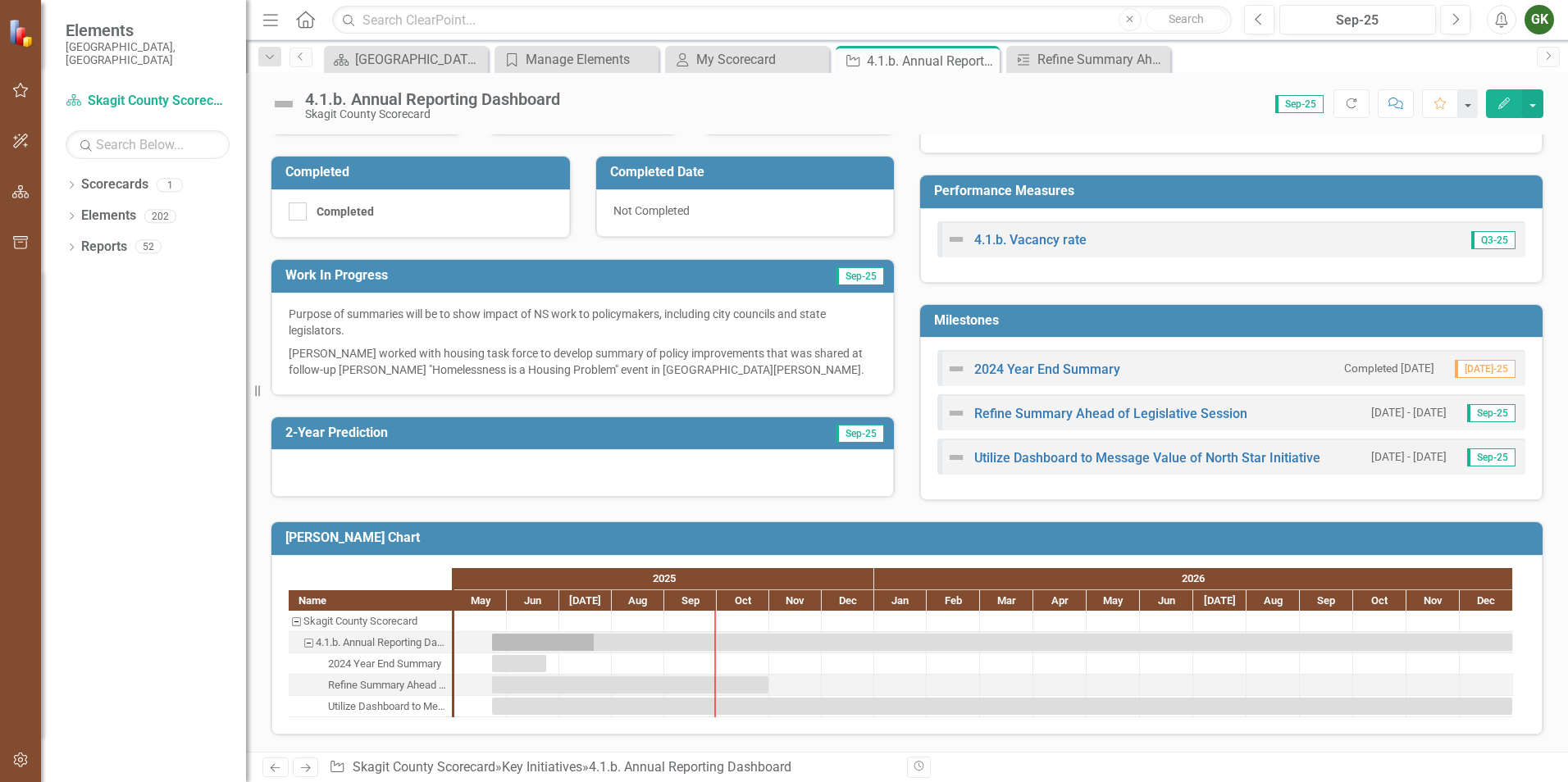
scroll to position [209, 0]
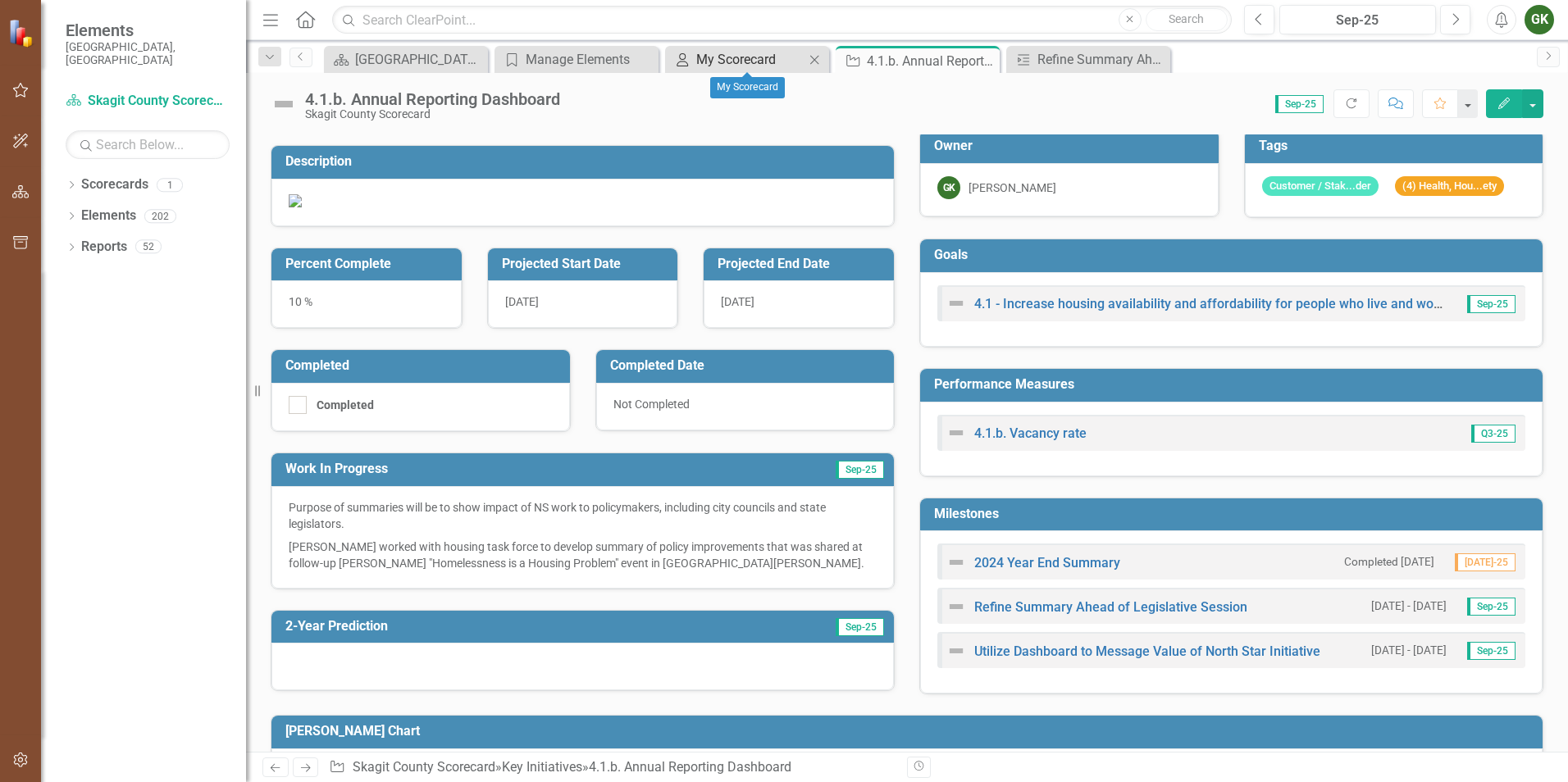
click at [753, 59] on div "My Scorecard" at bounding box center [750, 60] width 109 height 21
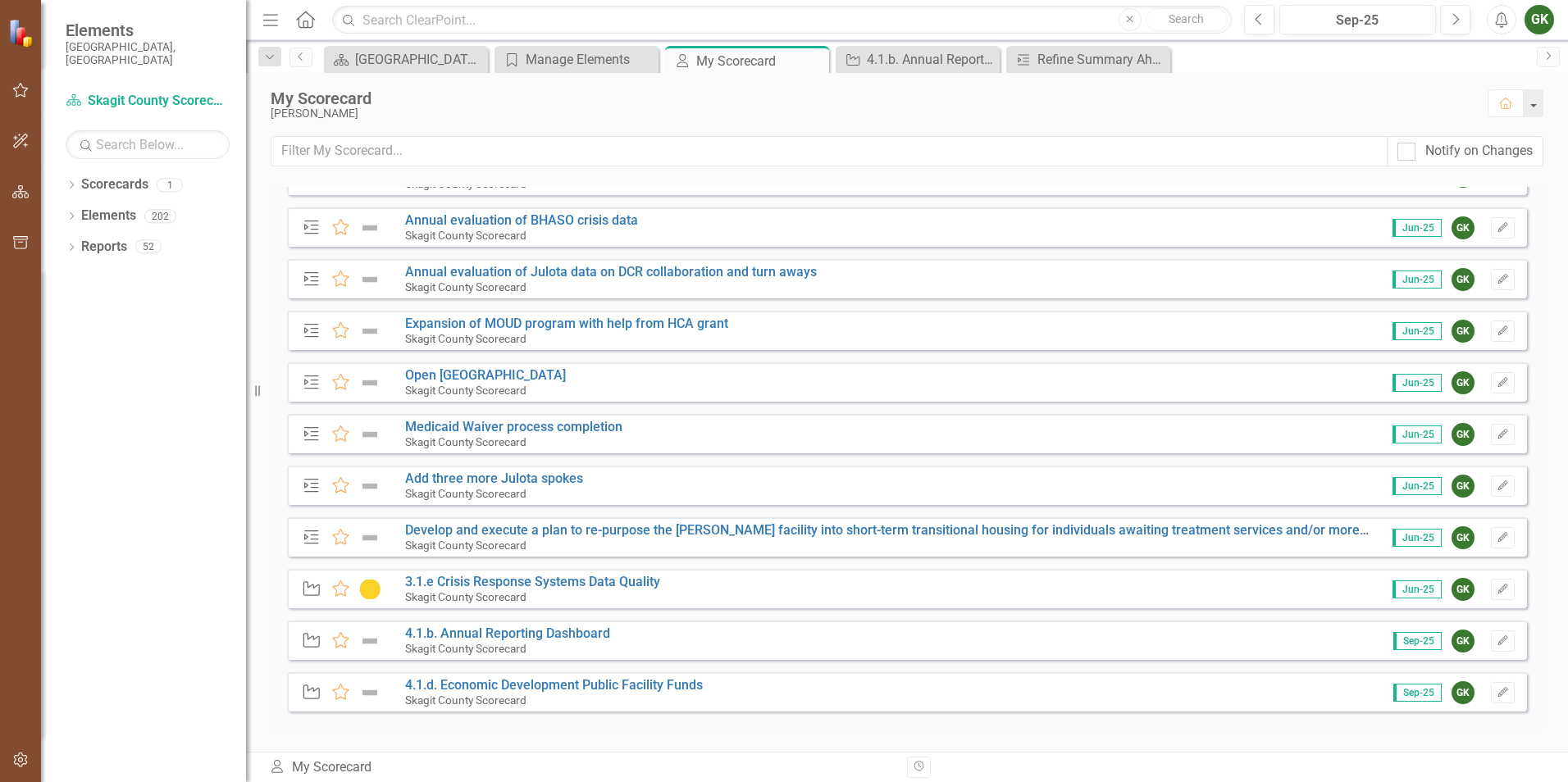
scroll to position [122, 0]
click at [508, 683] on link "4.1.d. Economic Development Public Facility Funds" at bounding box center [554, 684] width 297 height 16
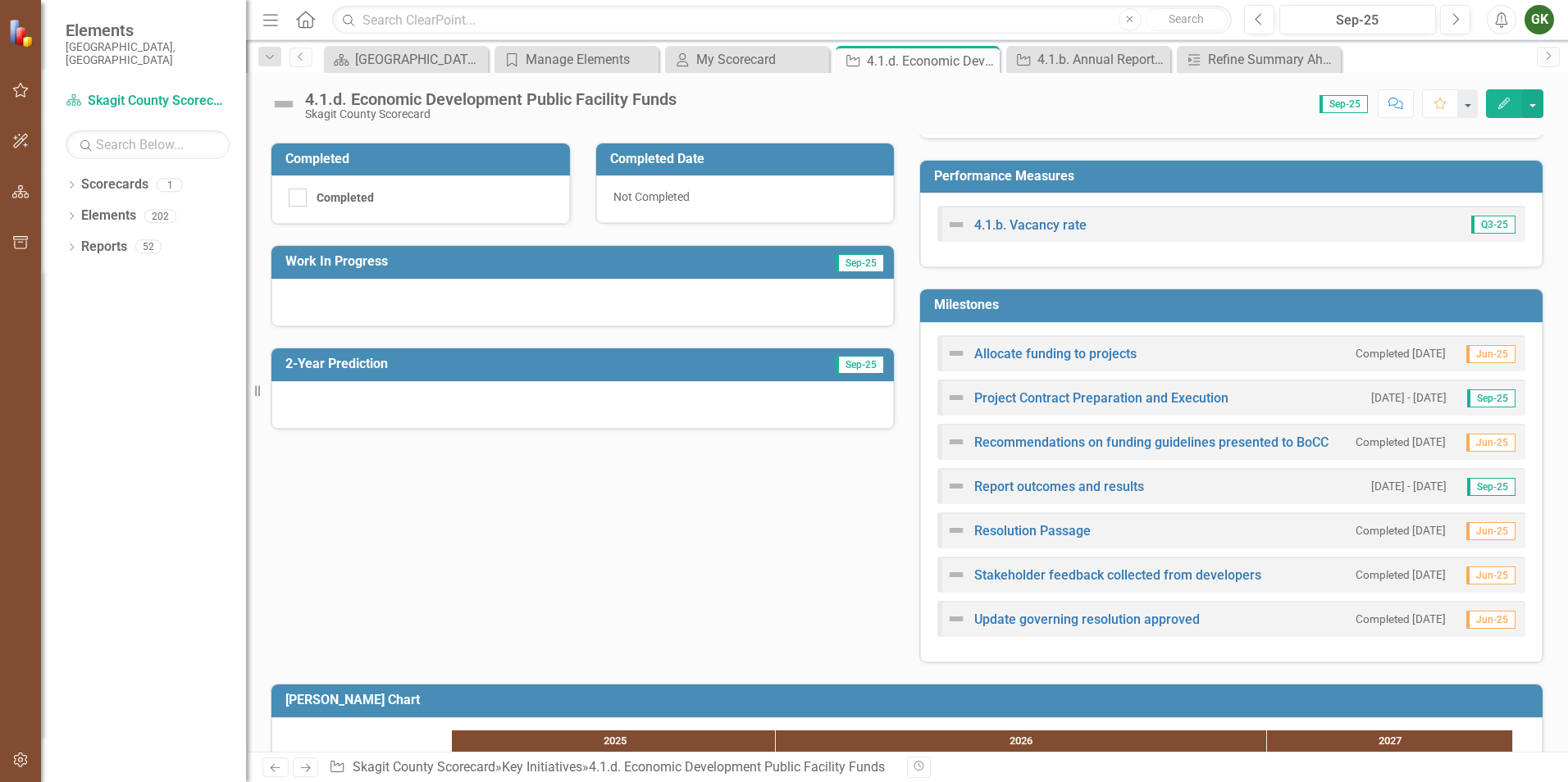
scroll to position [328, 0]
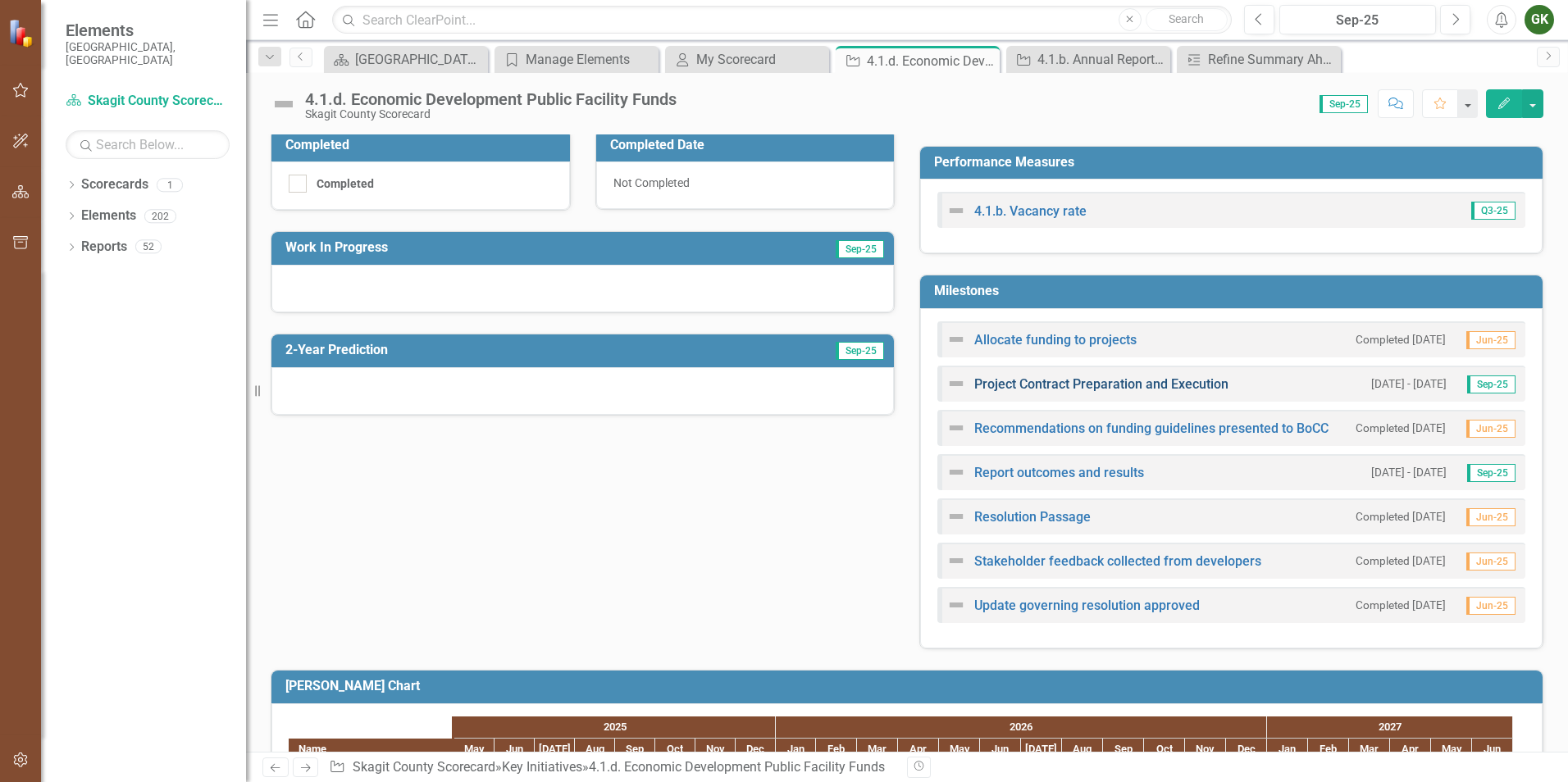
click at [1059, 381] on link "Project Contract Preparation and Execution" at bounding box center [1101, 384] width 254 height 16
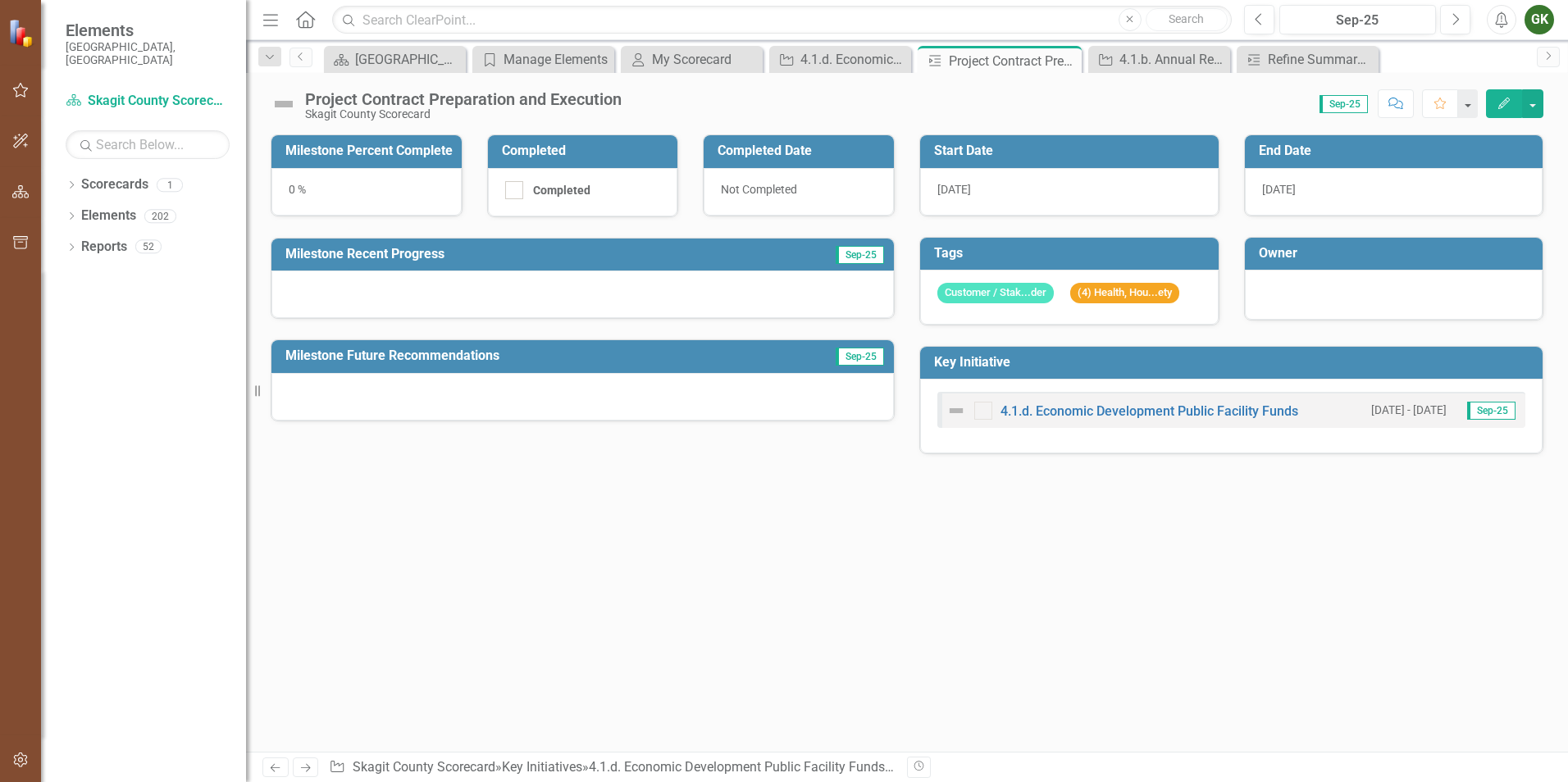
click at [1498, 103] on icon "Edit" at bounding box center [1504, 103] width 15 height 11
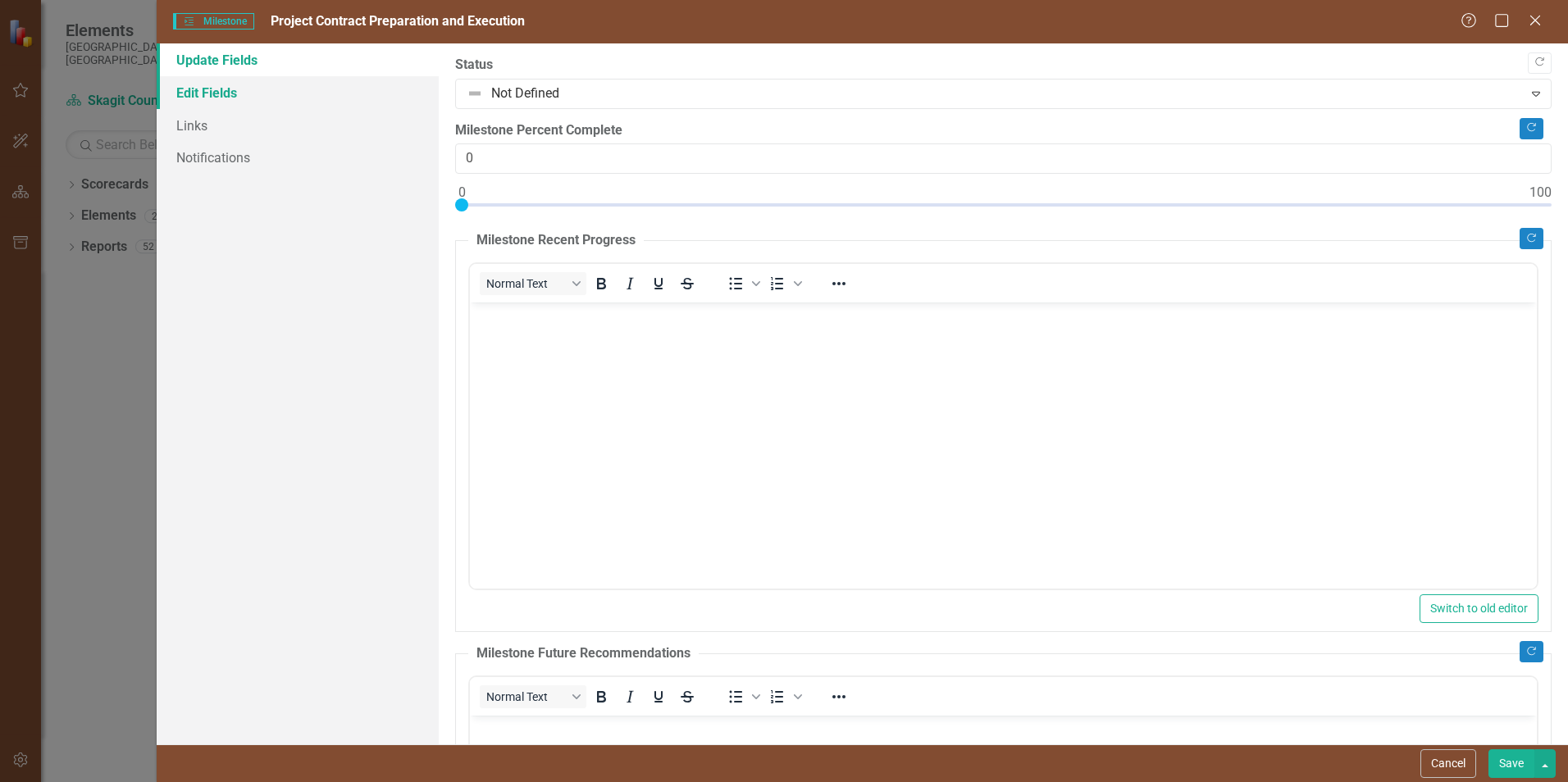
click at [184, 81] on link "Edit Fields" at bounding box center [297, 93] width 282 height 33
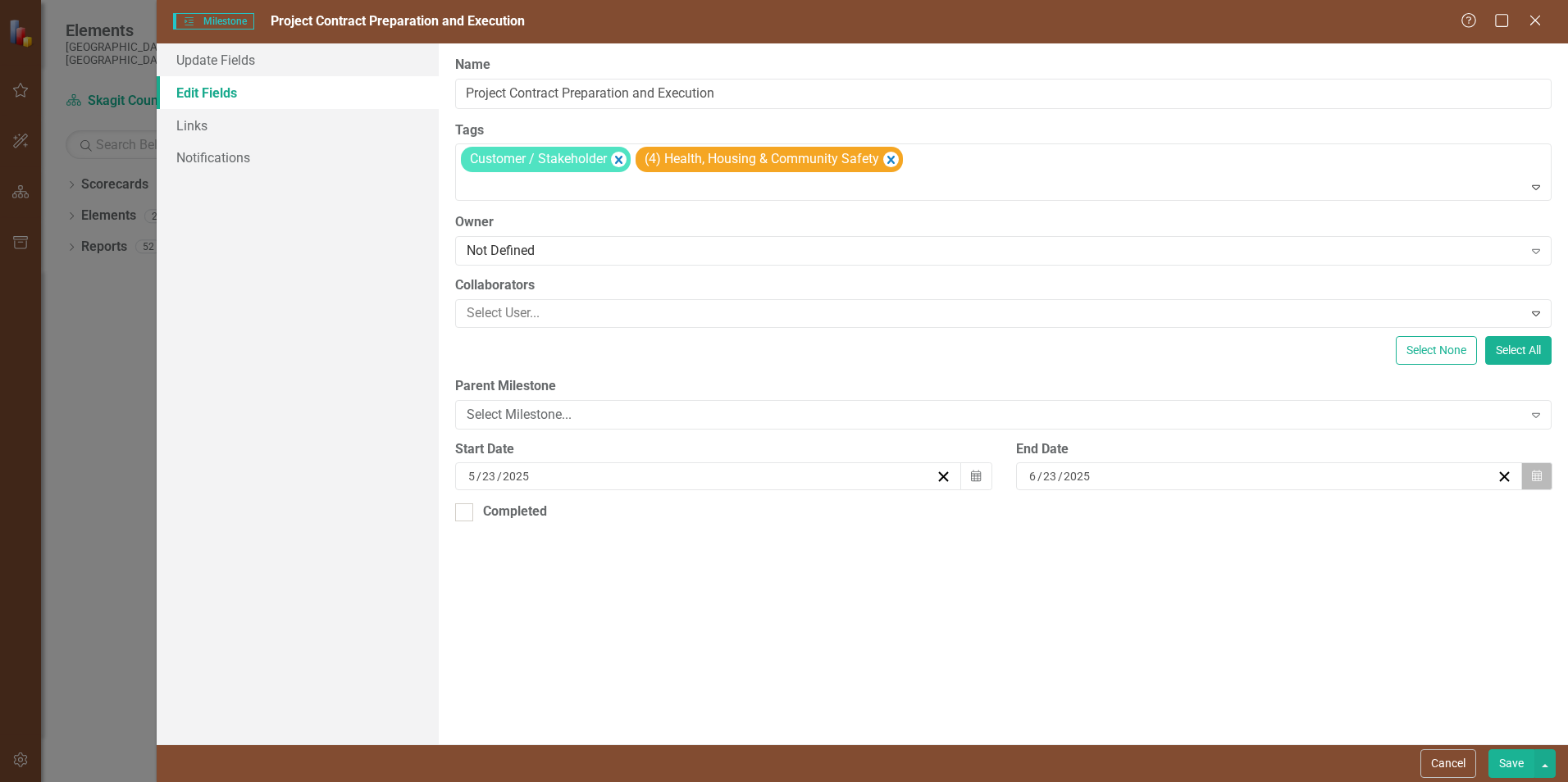
click at [1535, 480] on icon "button" at bounding box center [1536, 475] width 10 height 11
click at [1365, 516] on button "›" at bounding box center [1358, 517] width 37 height 36
click at [1365, 516] on button "›" at bounding box center [1358, 517] width 37 height 36
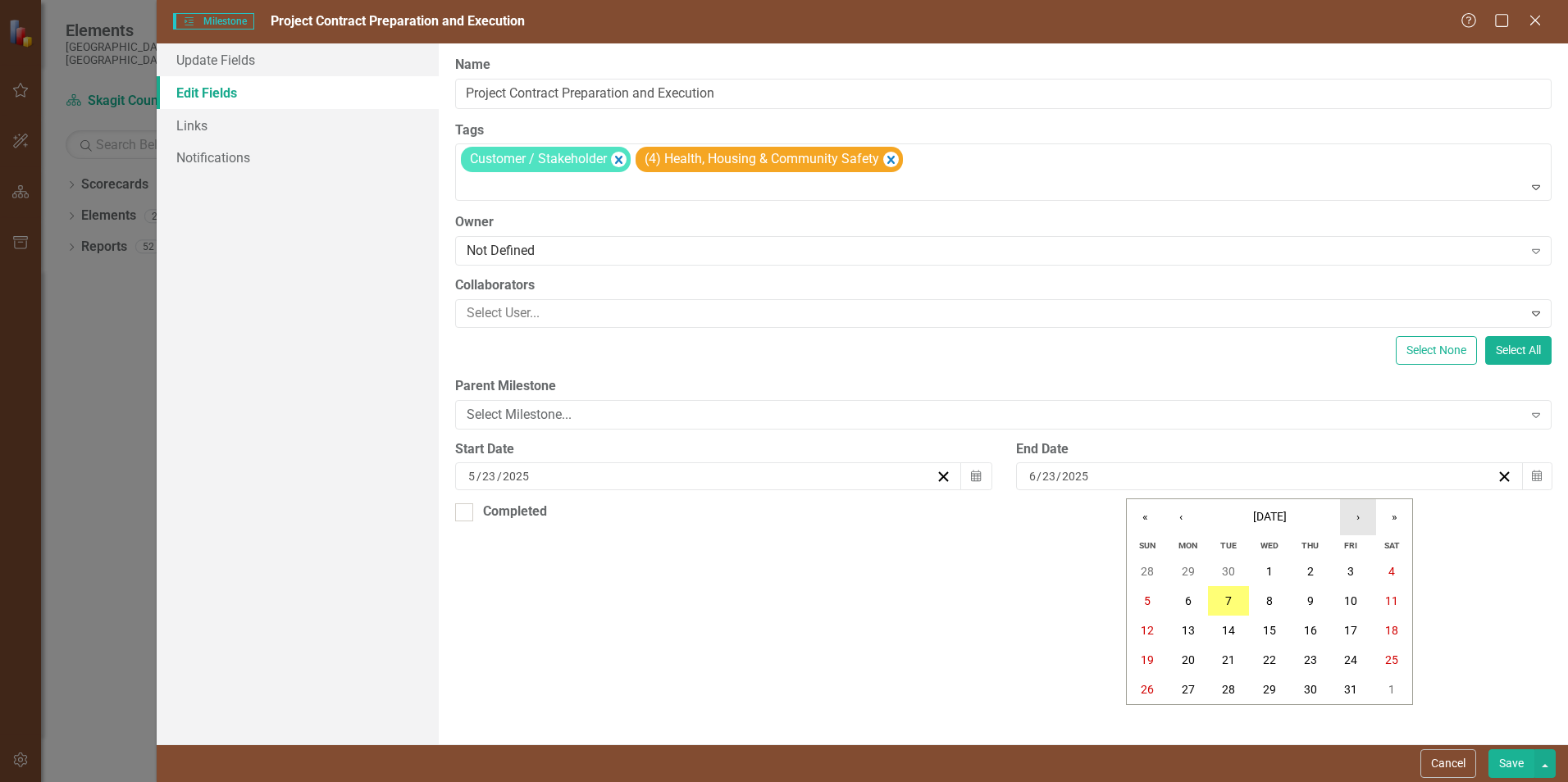
click at [1364, 515] on button "›" at bounding box center [1358, 517] width 37 height 36
click at [1269, 687] on abbr "31" at bounding box center [1269, 689] width 13 height 13
click at [1507, 765] on button "Save" at bounding box center [1511, 763] width 46 height 29
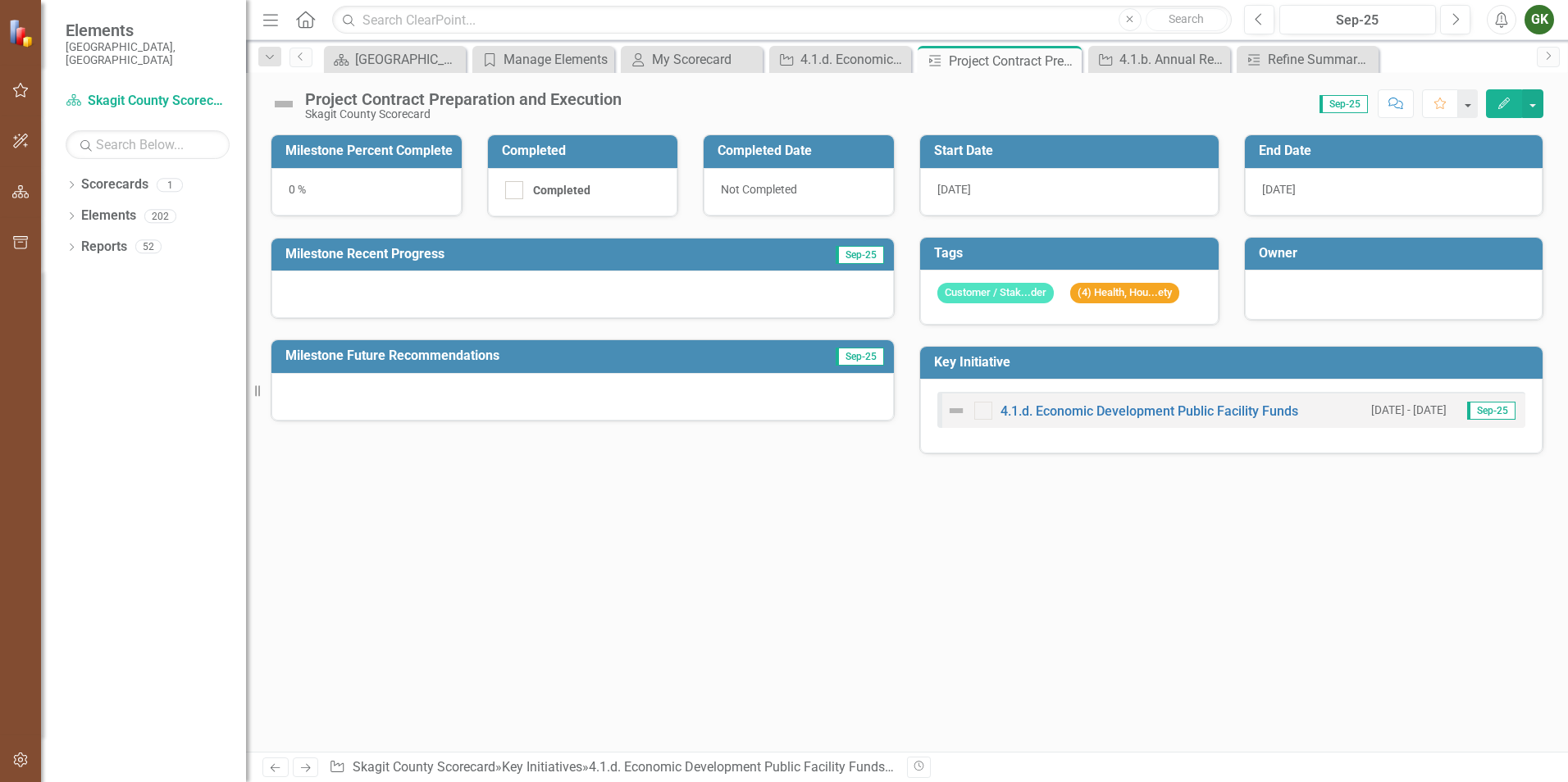
click at [1504, 106] on icon "button" at bounding box center [1503, 103] width 11 height 11
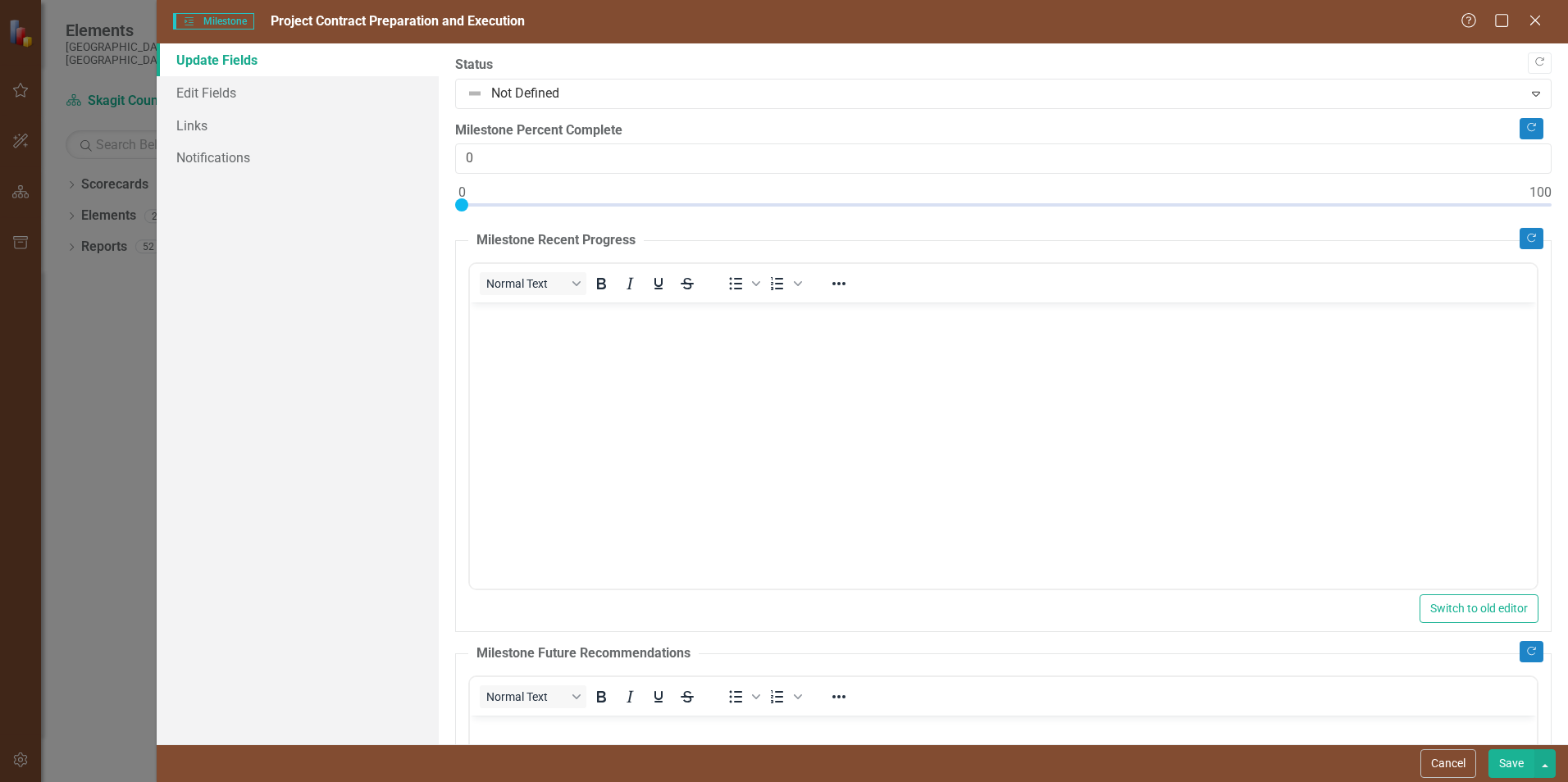
click at [845, 337] on body "Rich Text Area. Press ALT-0 for help." at bounding box center [1003, 425] width 1066 height 246
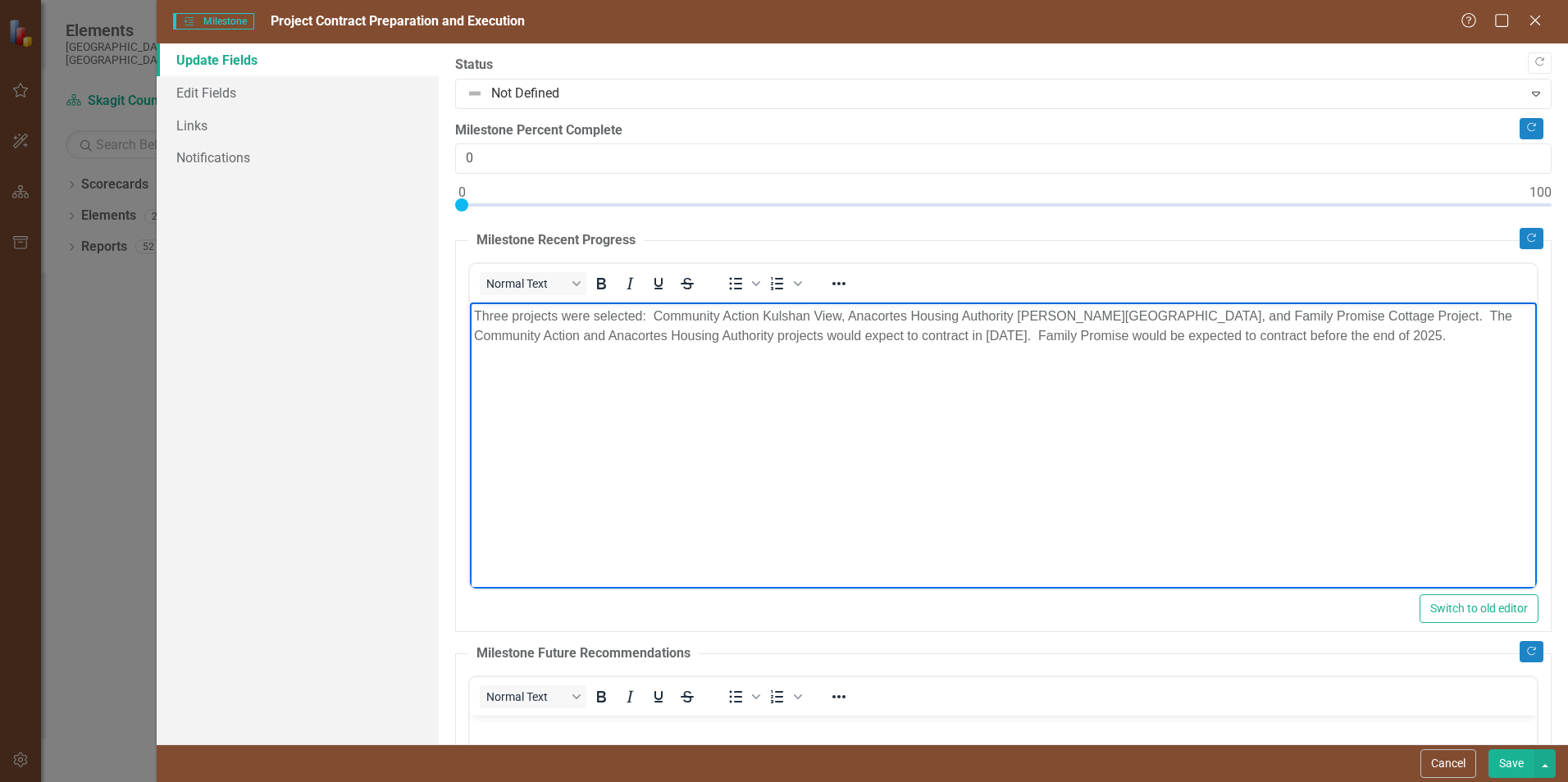
click at [1512, 760] on button "Save" at bounding box center [1511, 763] width 46 height 29
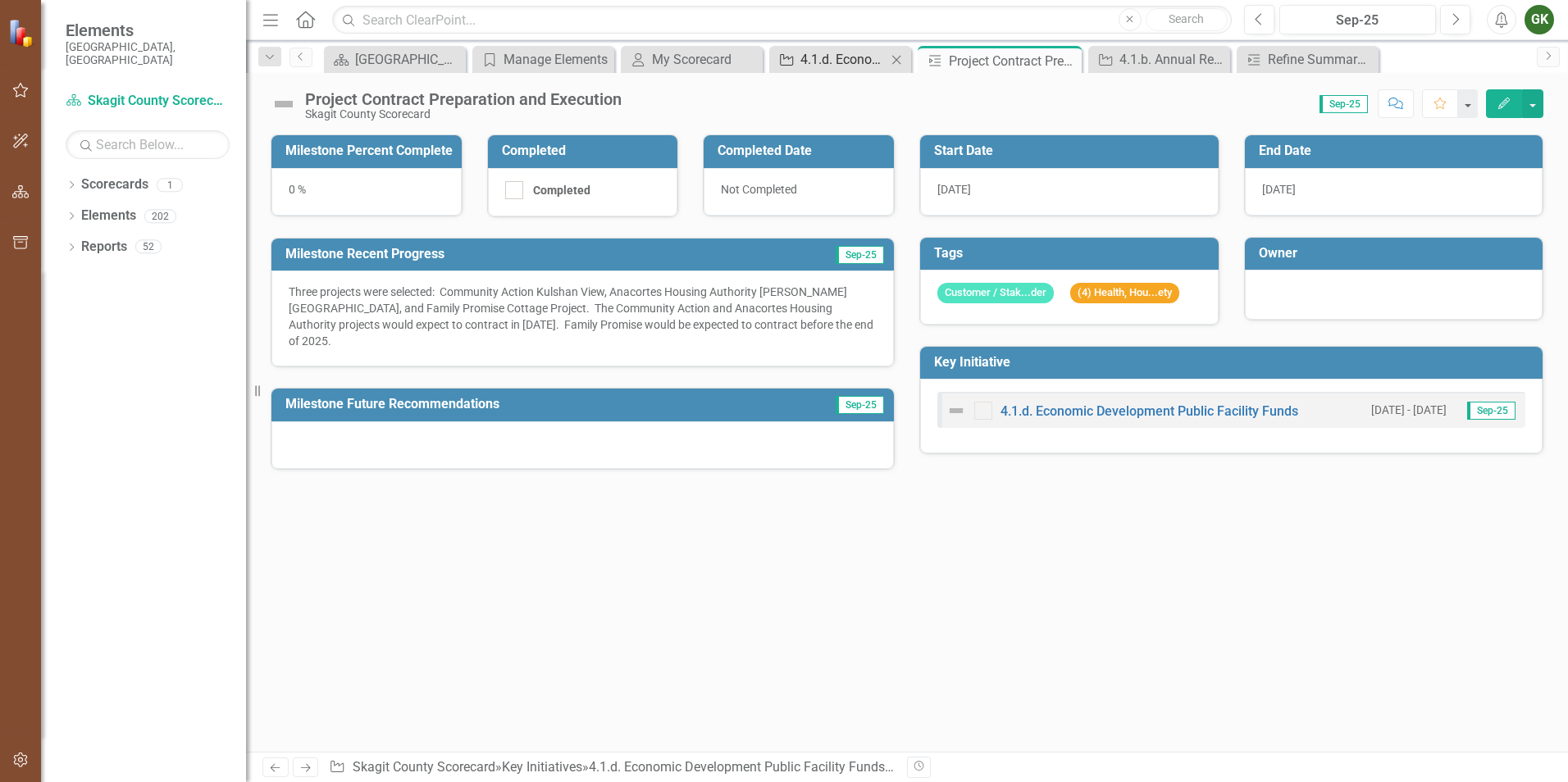
click at [854, 62] on div "4.1.d. Economic Development Public Facility Funds" at bounding box center [843, 60] width 86 height 21
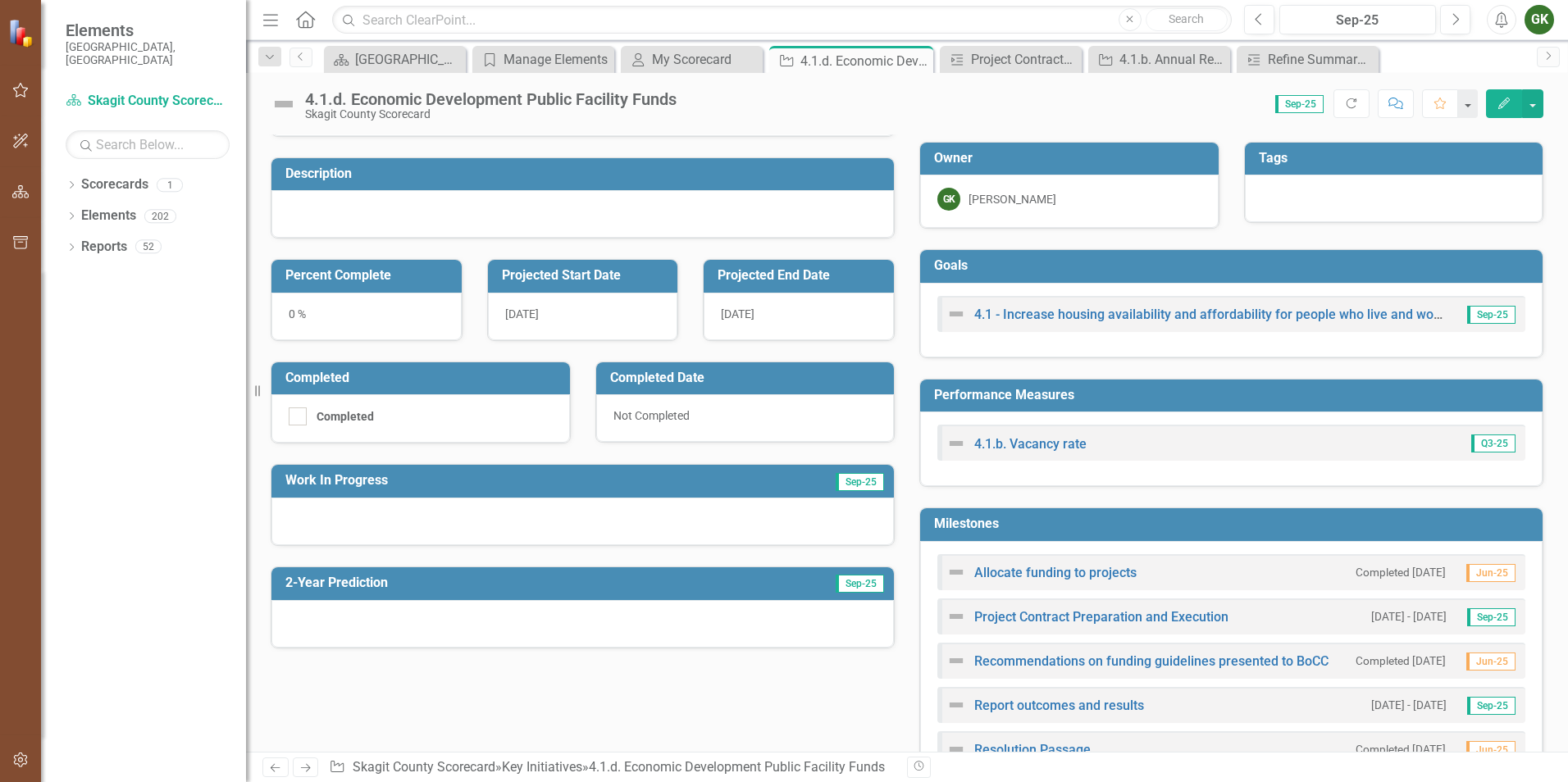
scroll to position [246, 0]
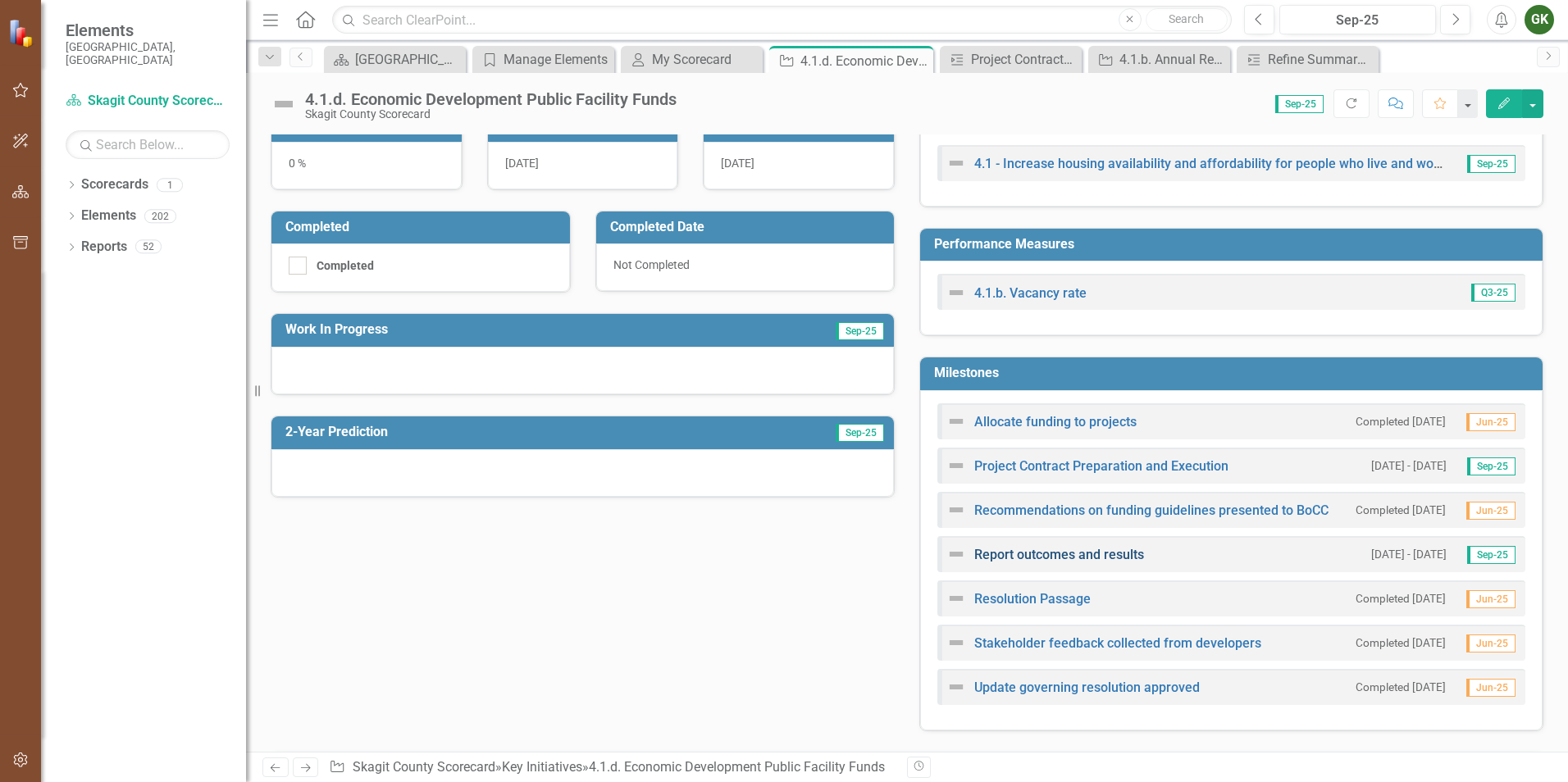
click at [1053, 549] on link "Report outcomes and results" at bounding box center [1059, 554] width 169 height 16
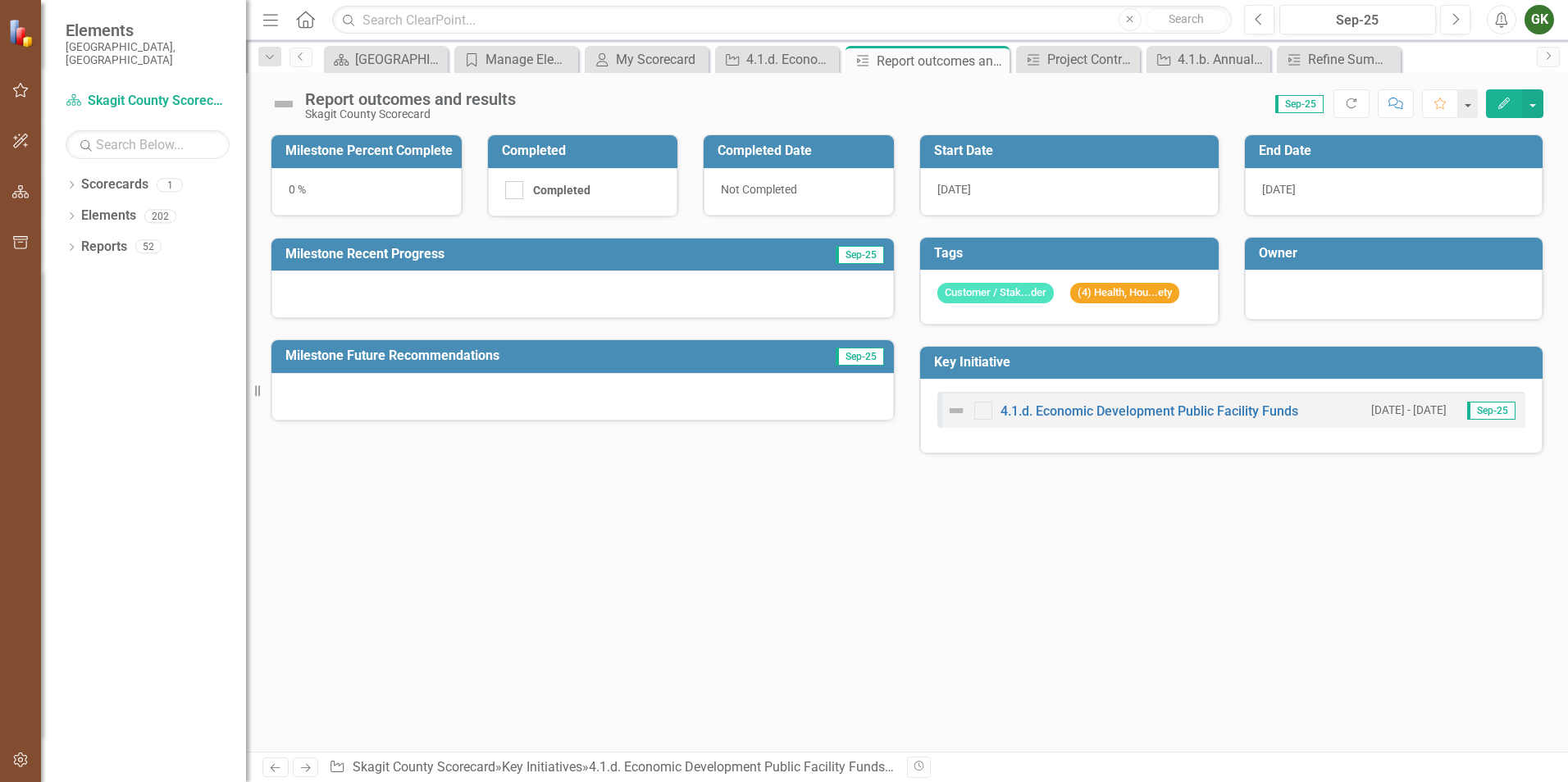
click at [1505, 101] on icon "Edit" at bounding box center [1504, 103] width 15 height 11
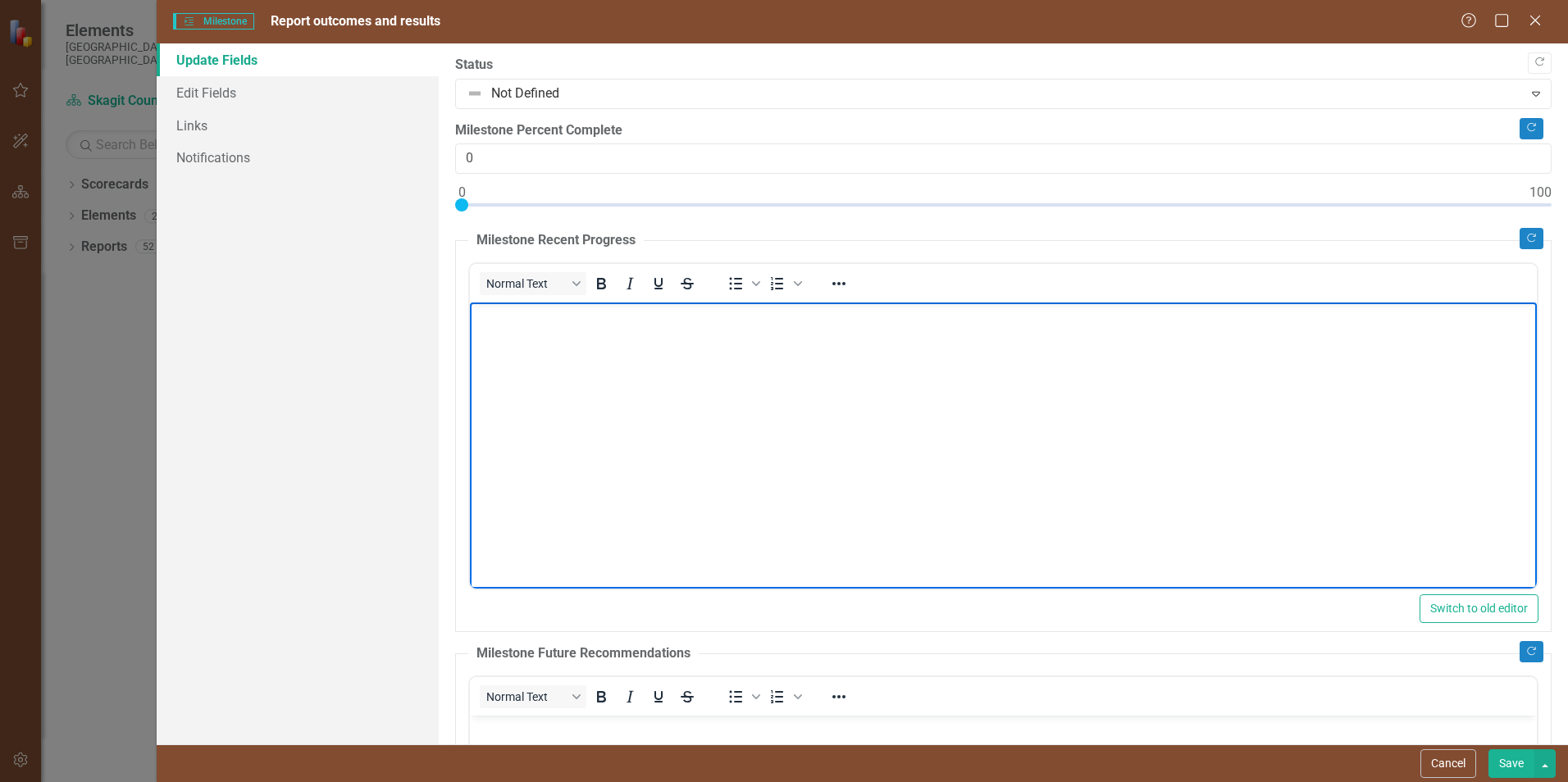
click at [875, 335] on body "Rich Text Area. Press ALT-0 for help." at bounding box center [1003, 425] width 1066 height 246
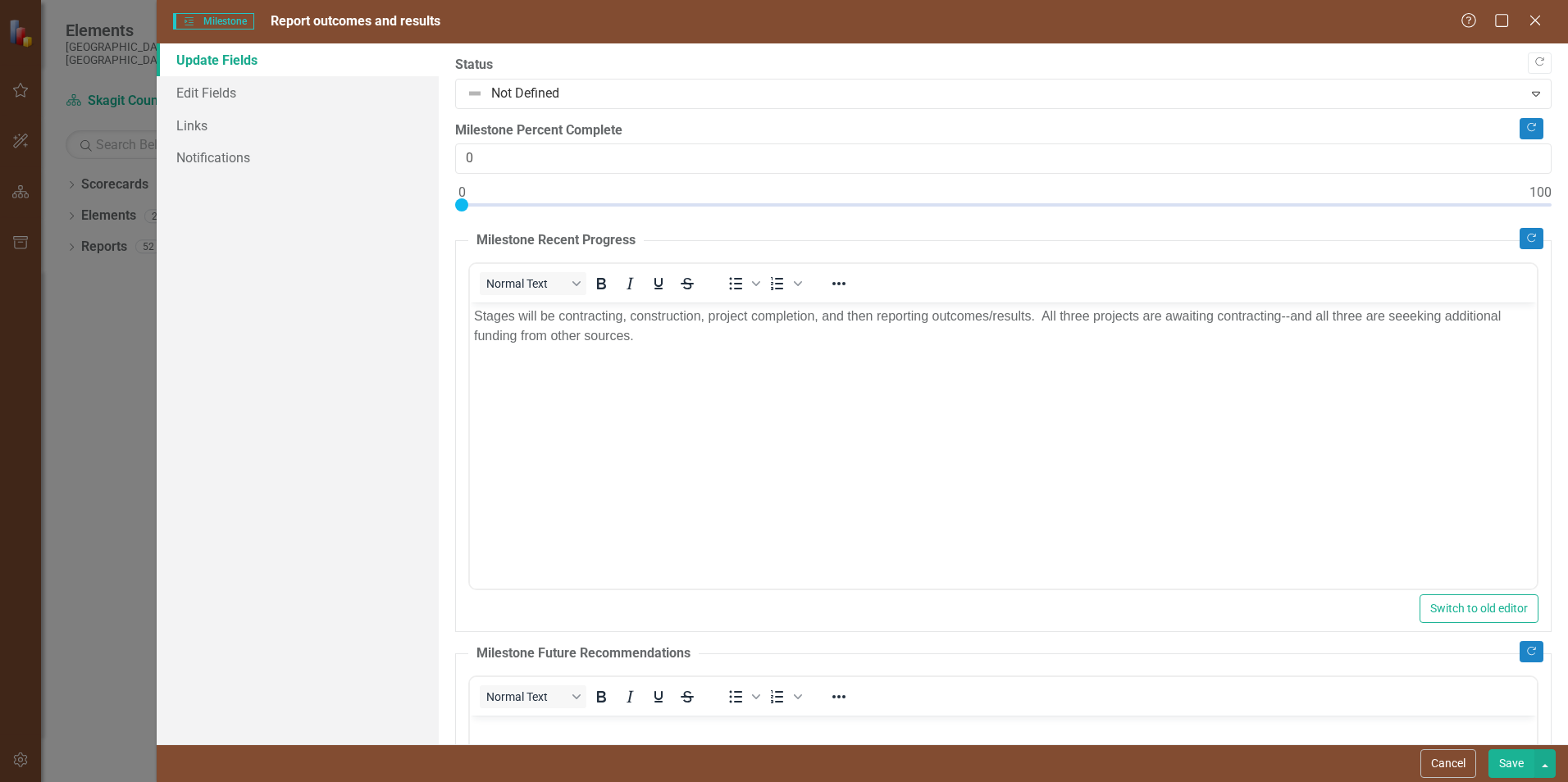
click at [1502, 763] on button "Save" at bounding box center [1511, 763] width 46 height 29
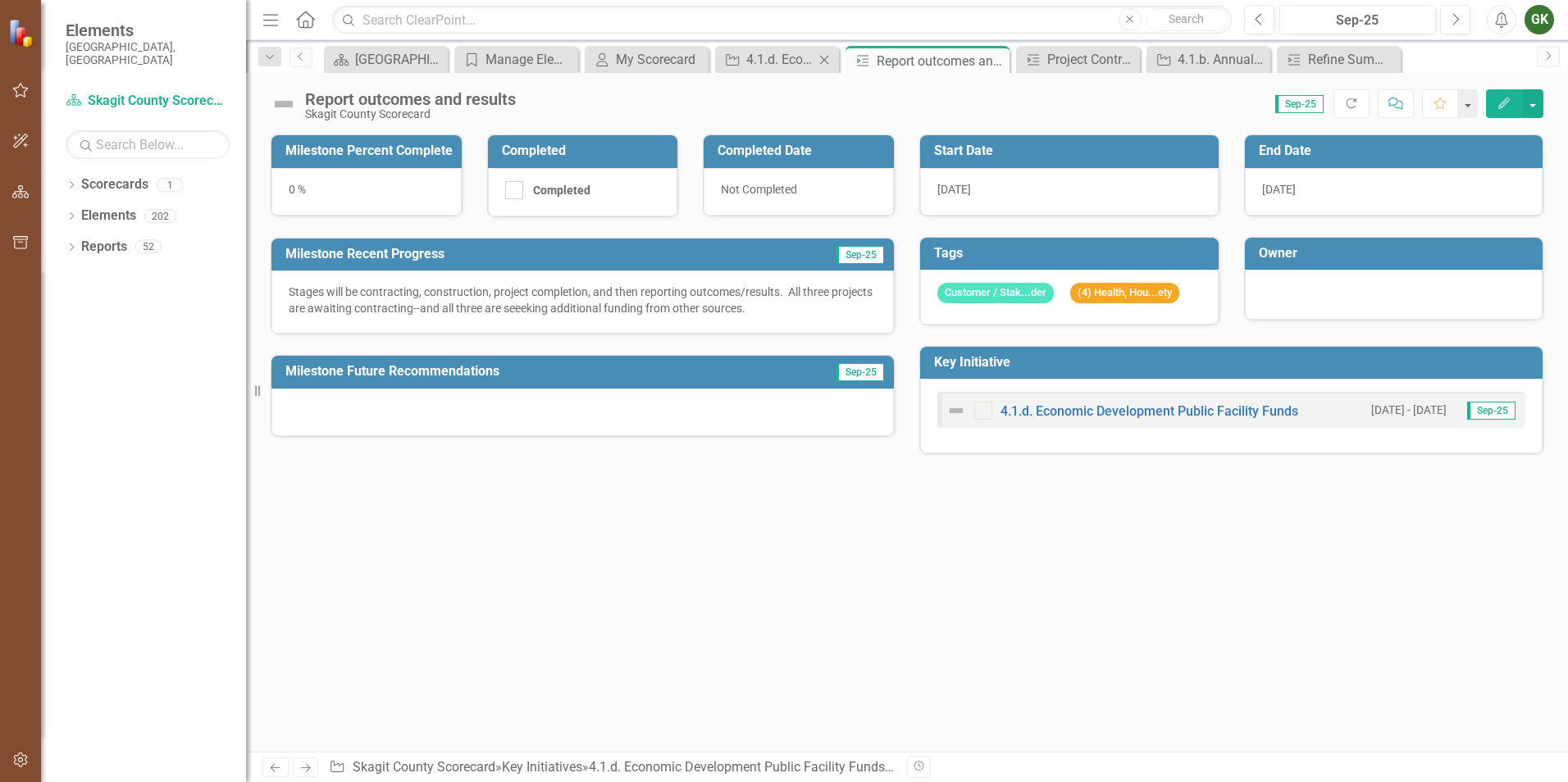
click at [816, 64] on icon "Close" at bounding box center [824, 59] width 17 height 13
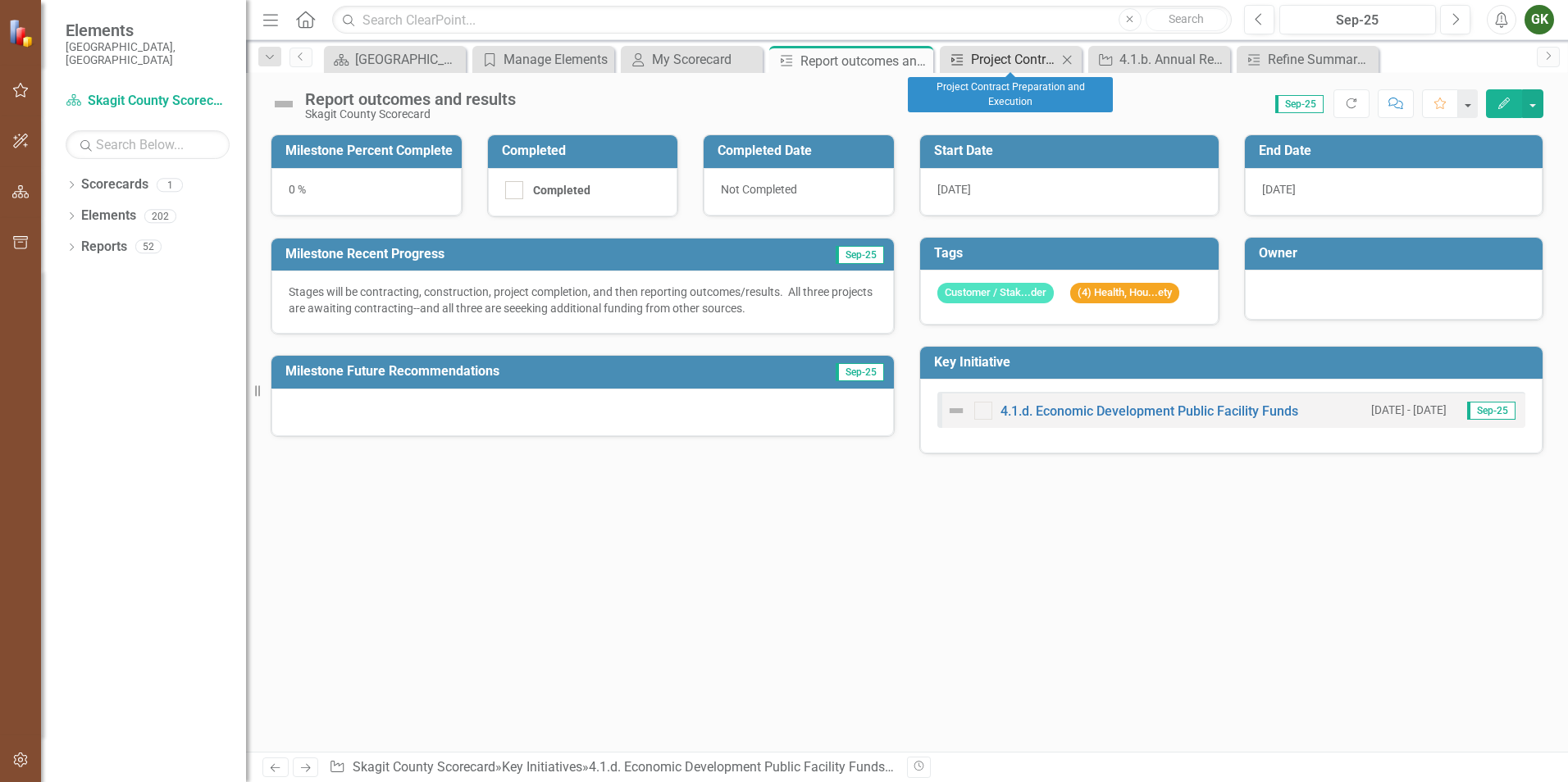
click at [979, 50] on div "Project Contract Preparation and Execution" at bounding box center [1013, 60] width 86 height 21
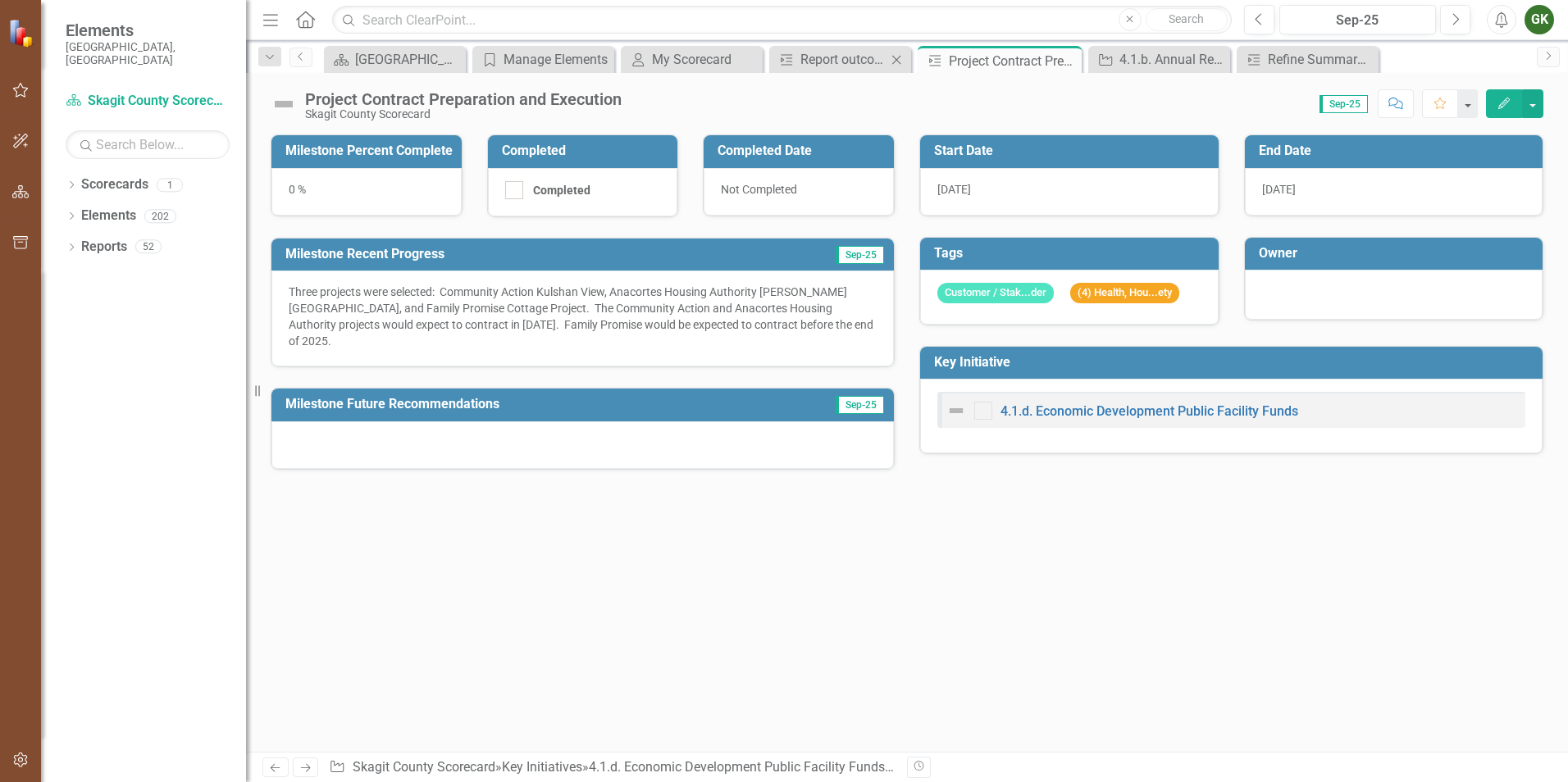
click at [887, 61] on div "Close" at bounding box center [897, 60] width 21 height 21
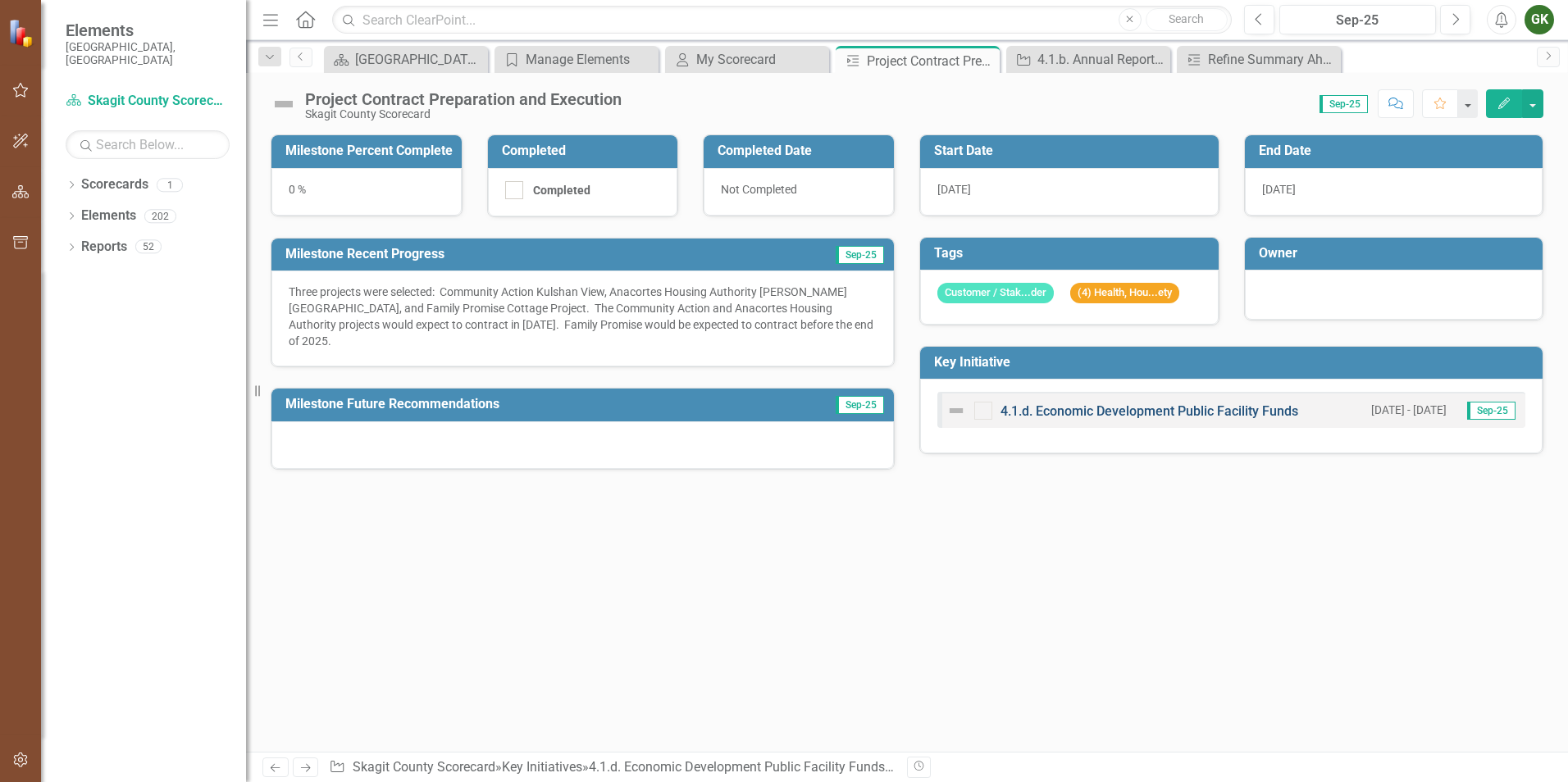
click at [1063, 409] on link "4.1.d. Economic Development Public Facility Funds" at bounding box center [1149, 411] width 297 height 16
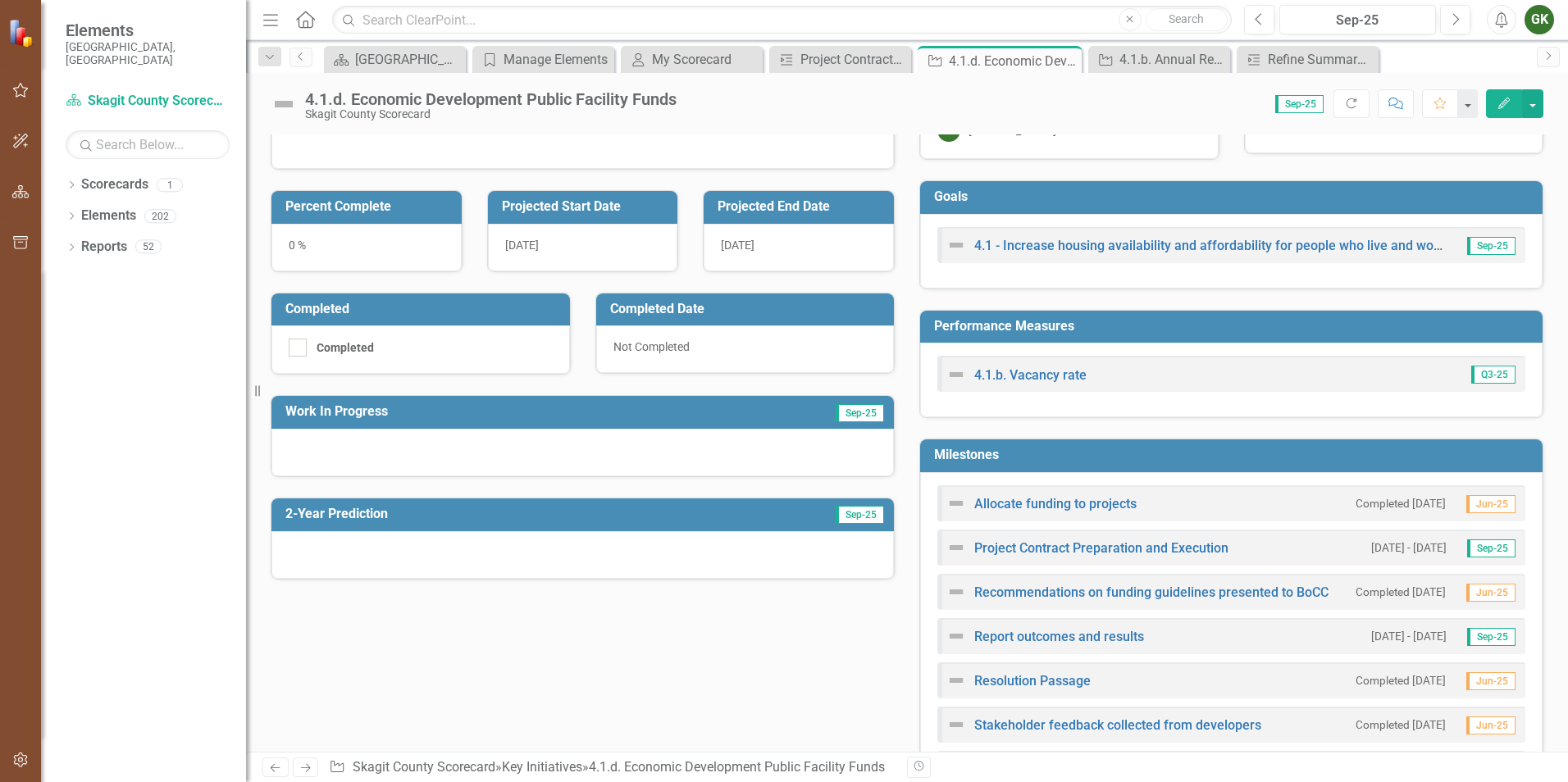
scroll to position [246, 0]
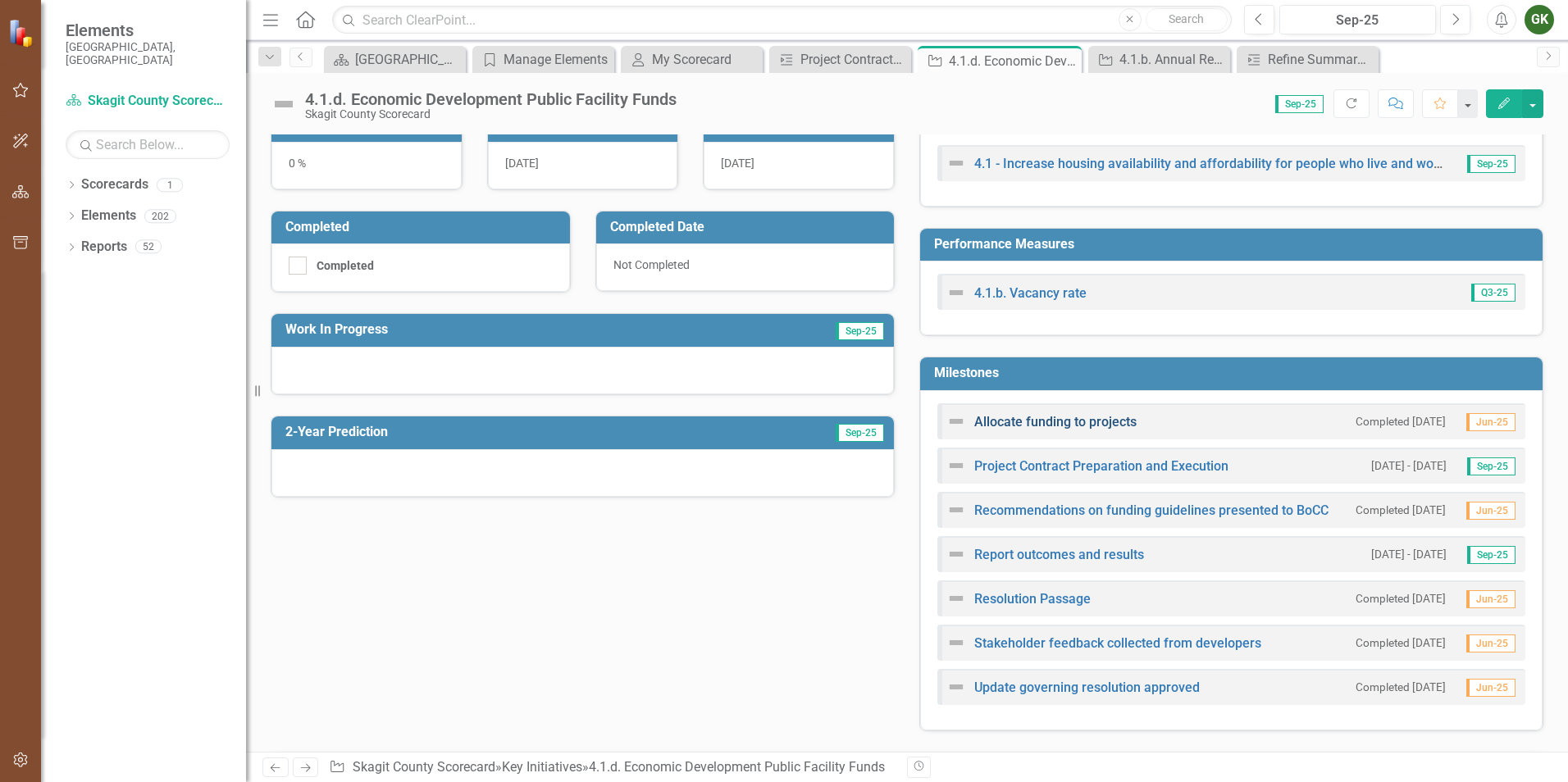
click at [1055, 420] on link "Allocate funding to projects" at bounding box center [1055, 421] width 163 height 16
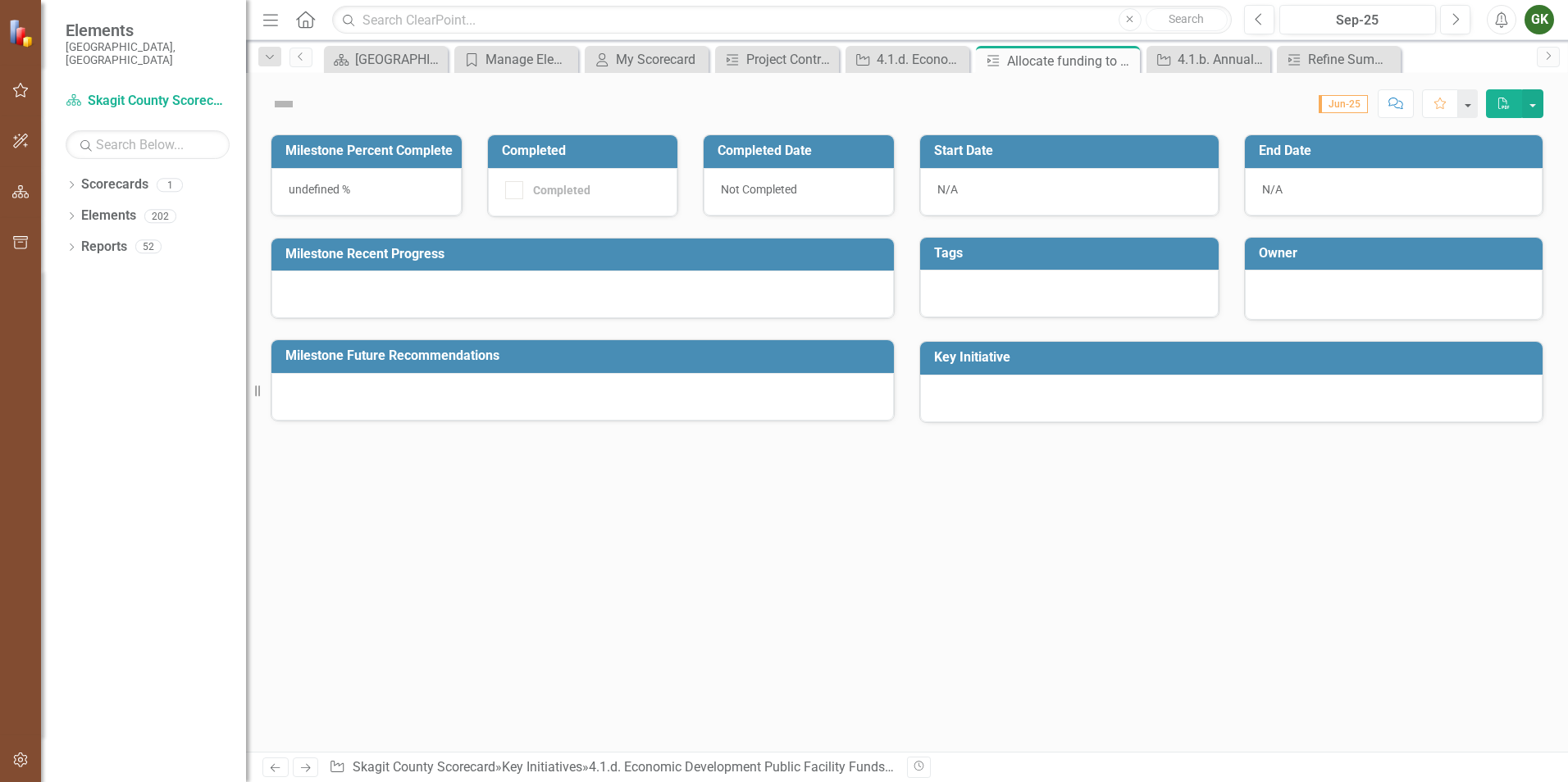
checkbox input "true"
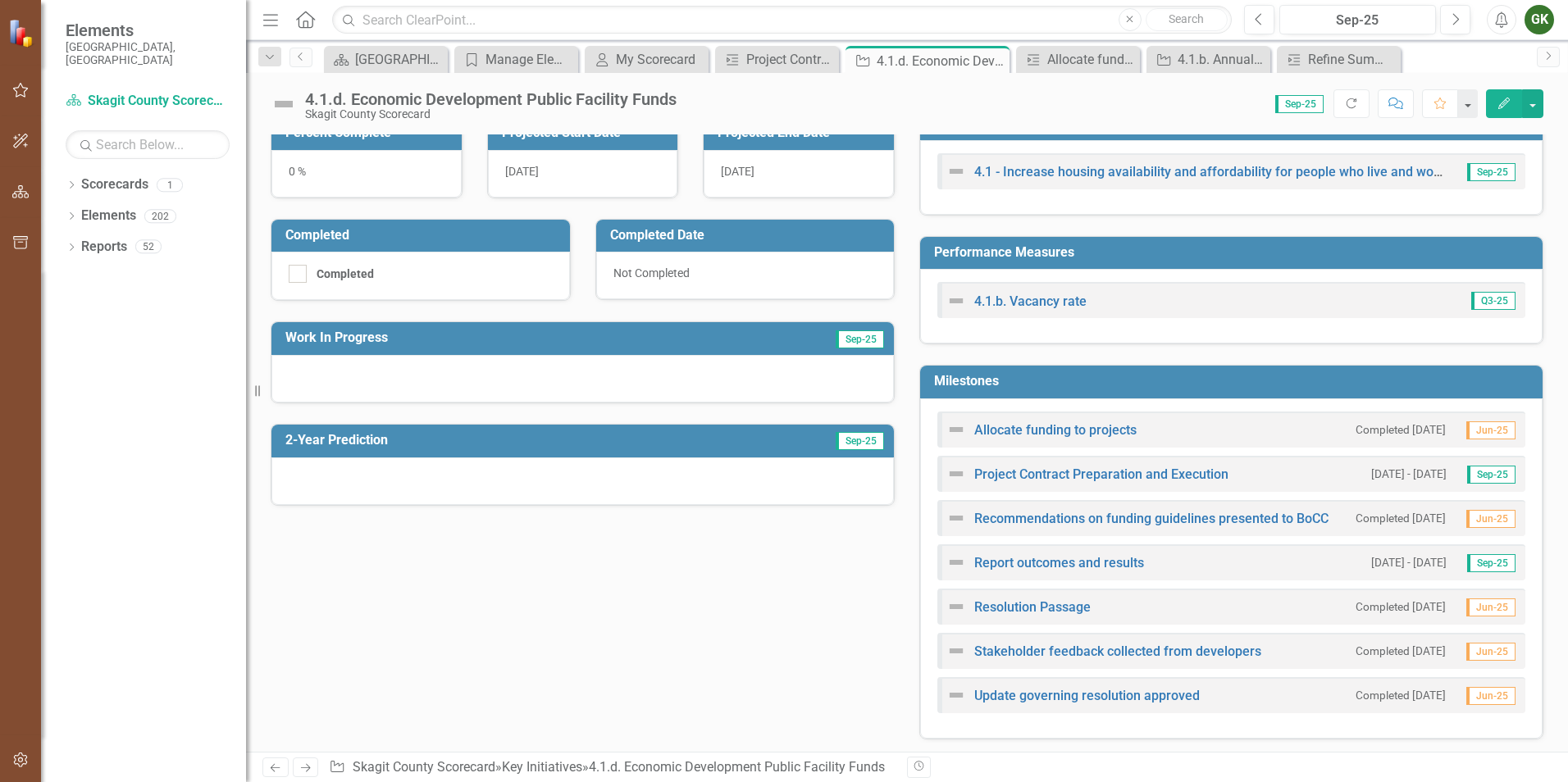
scroll to position [246, 0]
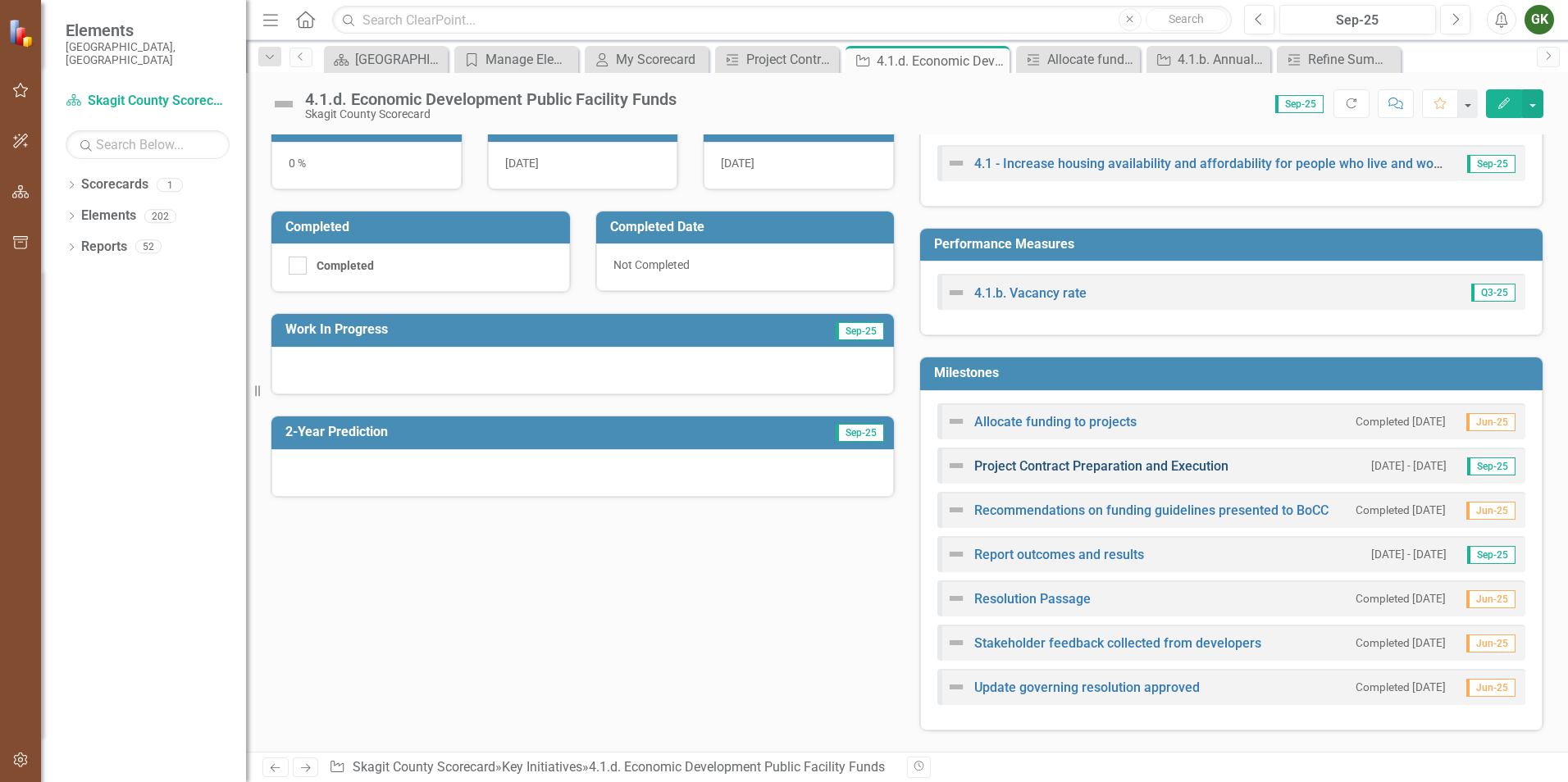
click at [1093, 463] on link "Project Contract Preparation and Execution" at bounding box center [1101, 466] width 254 height 16
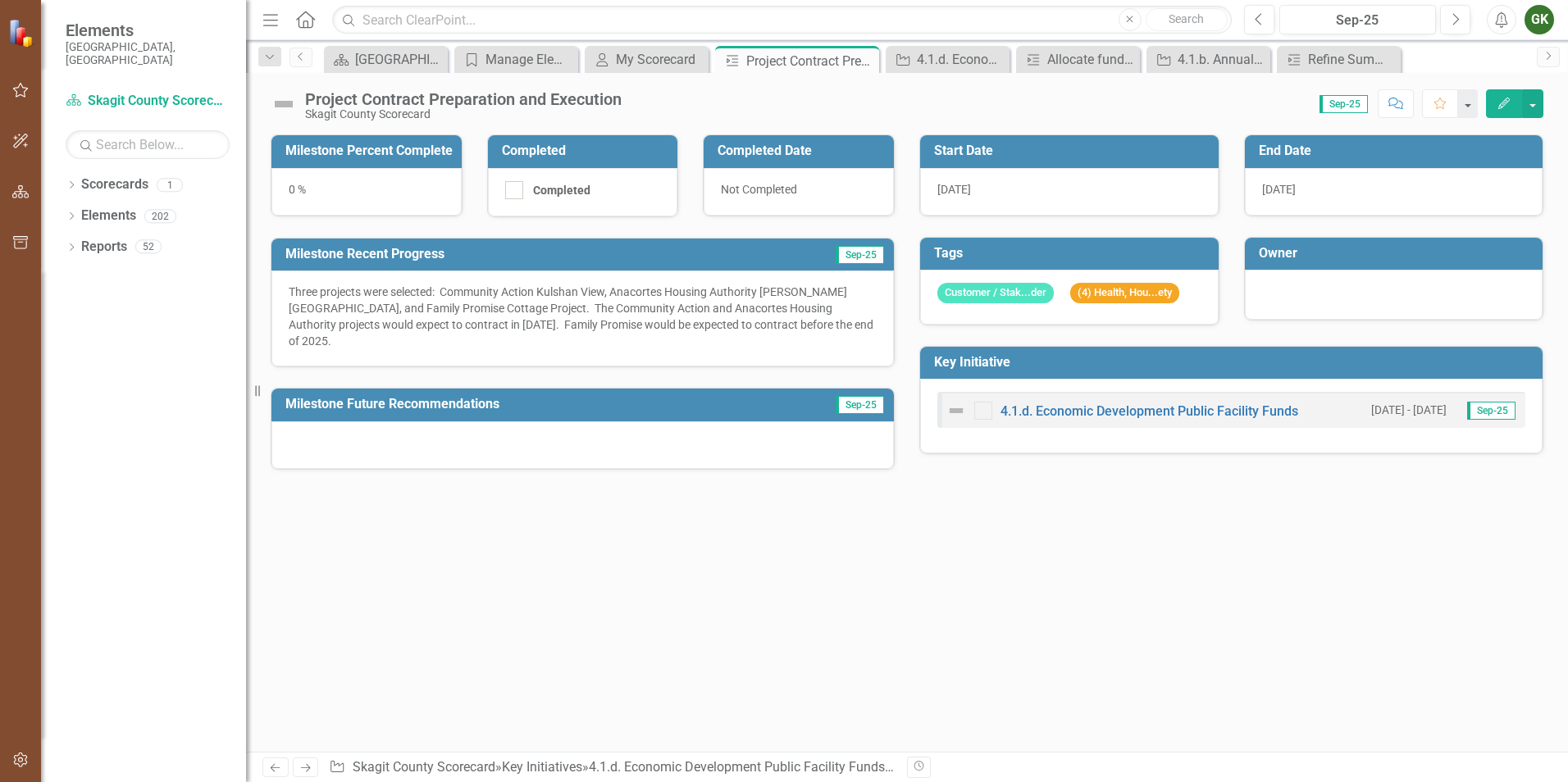
click at [1509, 97] on icon "Edit" at bounding box center [1504, 103] width 15 height 11
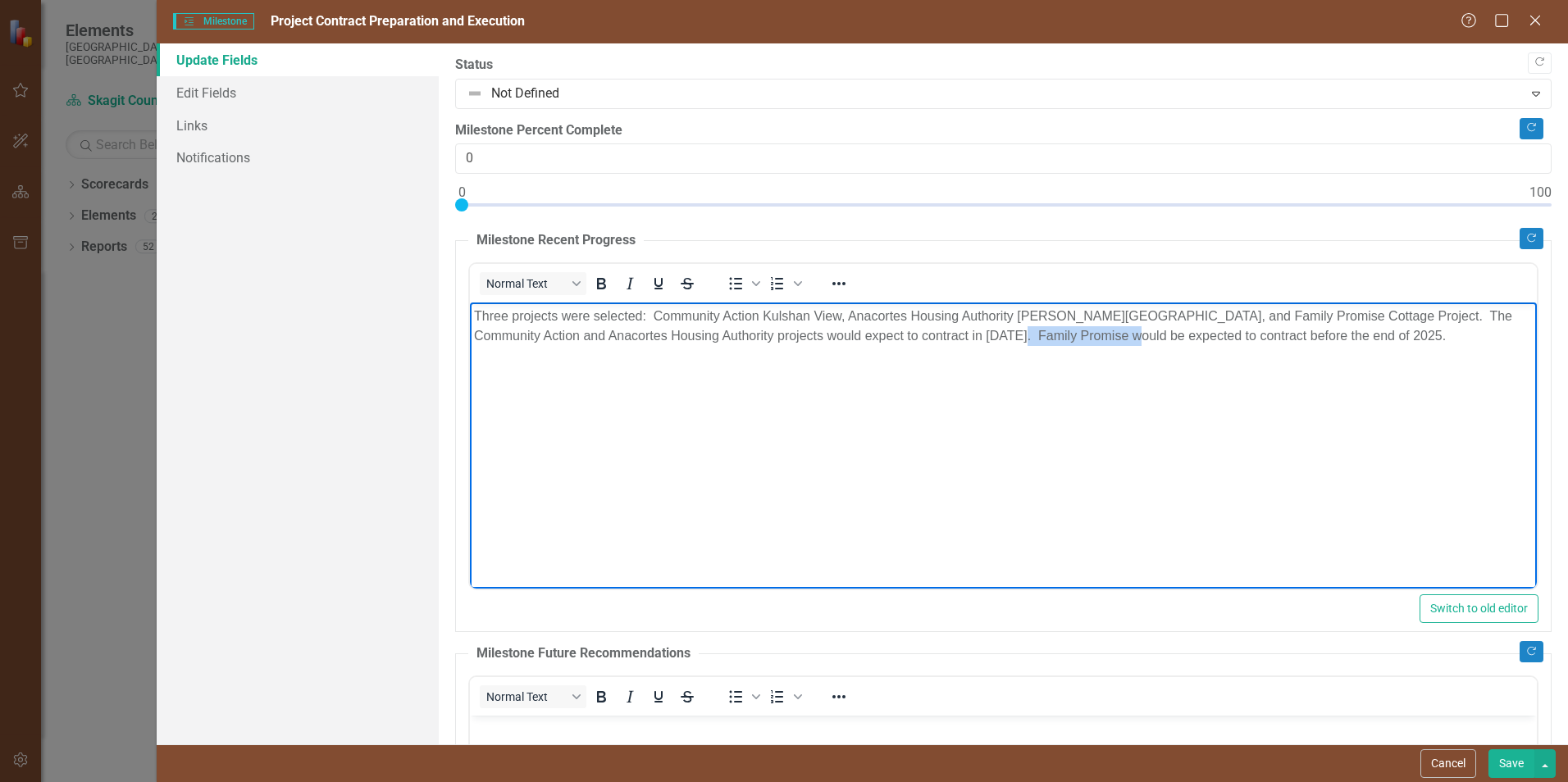
drag, startPoint x: 988, startPoint y: 333, endPoint x: 1105, endPoint y: 335, distance: 117.0
click at [1105, 335] on p "Three projects were selected: Community Action Kulshan View, Anacortes Housing …" at bounding box center [1003, 326] width 1059 height 39
click at [1507, 760] on button "Save" at bounding box center [1511, 763] width 46 height 29
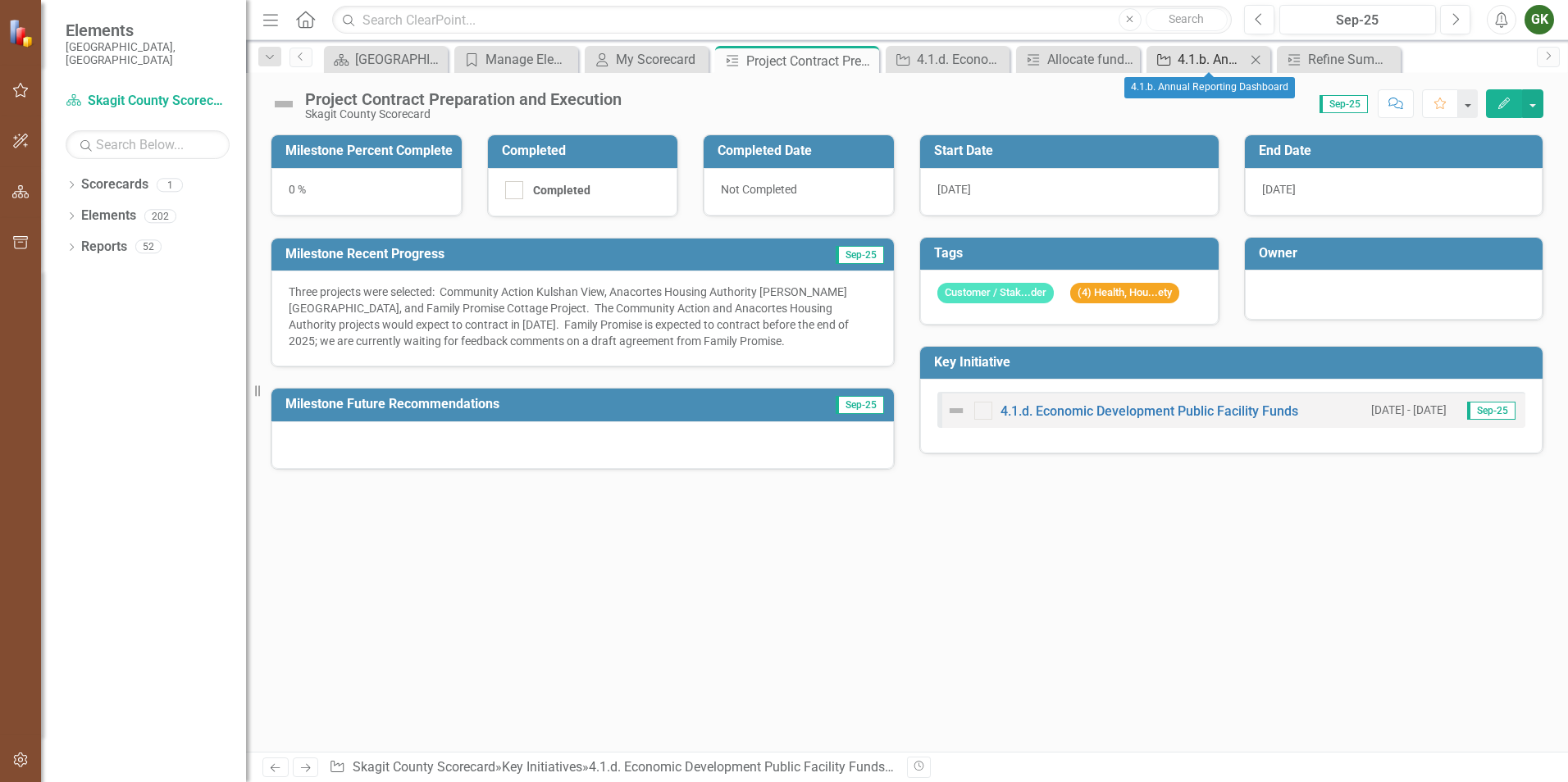
click at [1187, 60] on div "4.1.b. Annual Reporting Dashboard" at bounding box center [1212, 60] width 68 height 21
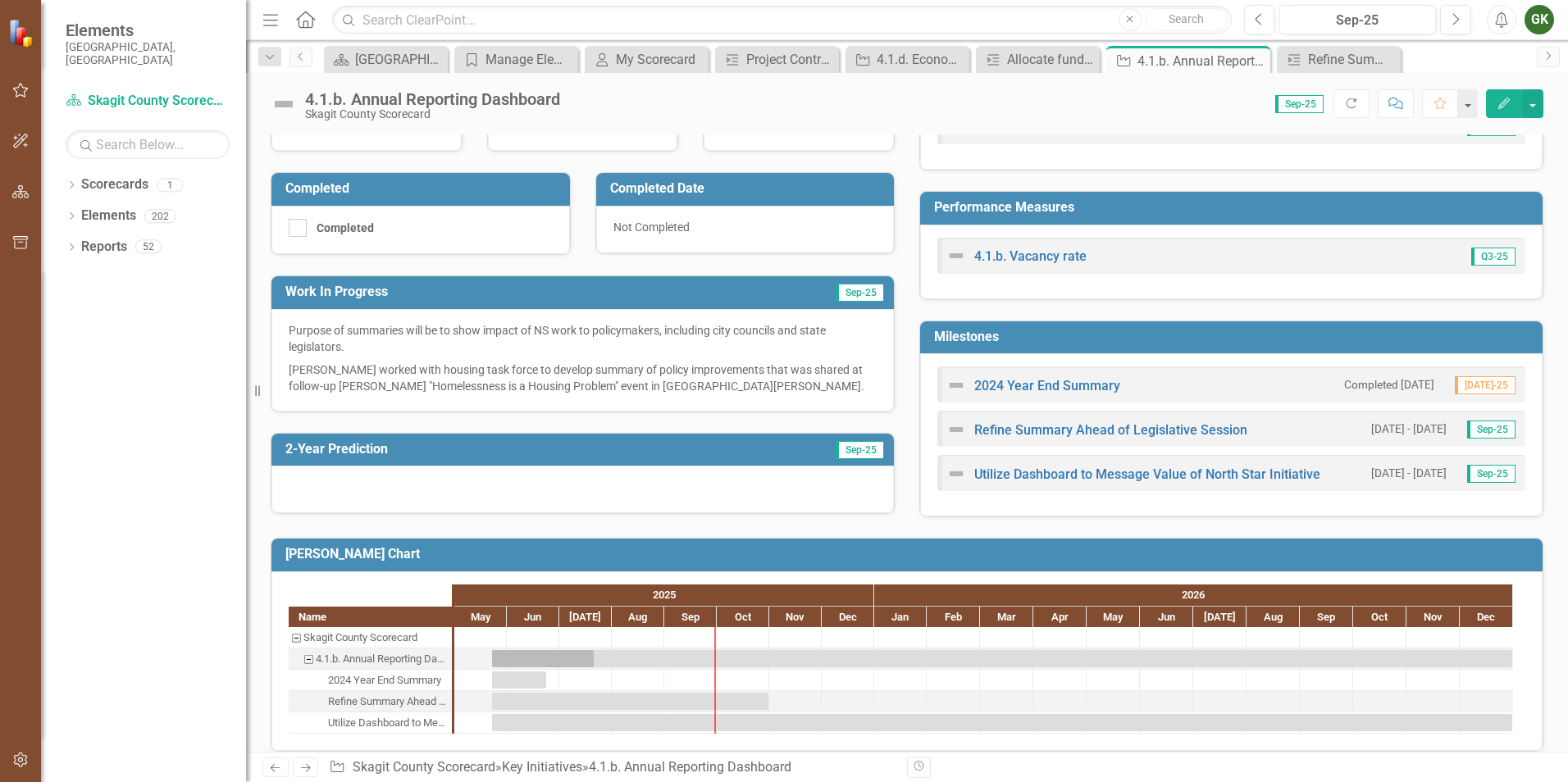
scroll to position [328, 0]
